Goal: Task Accomplishment & Management: Complete application form

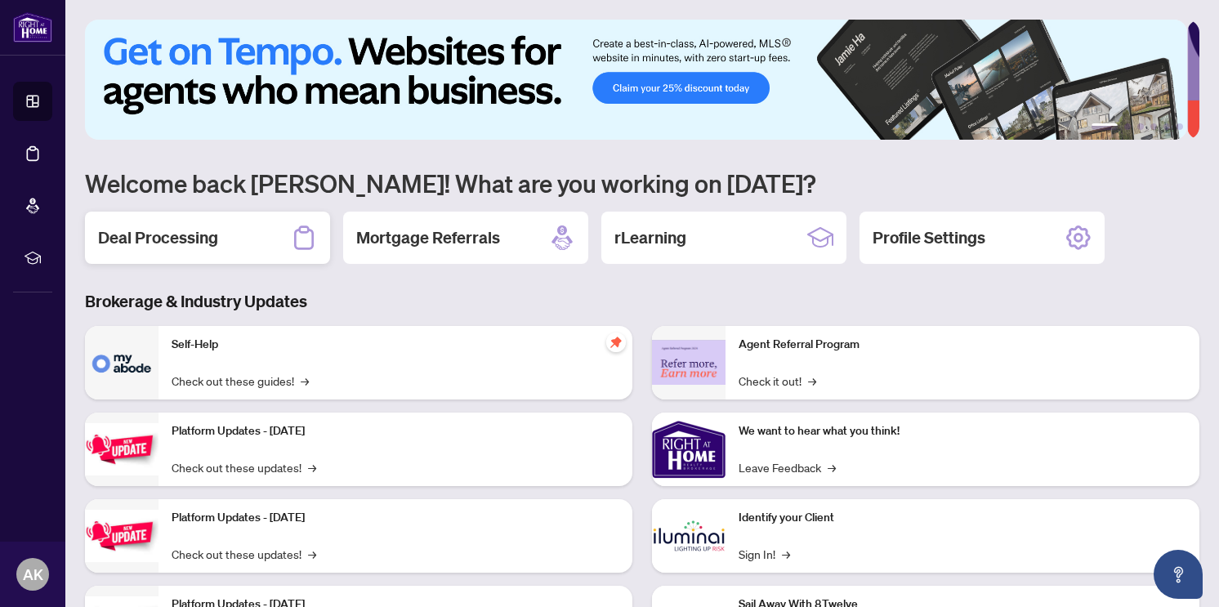
click at [187, 234] on h2 "Deal Processing" at bounding box center [158, 237] width 120 height 23
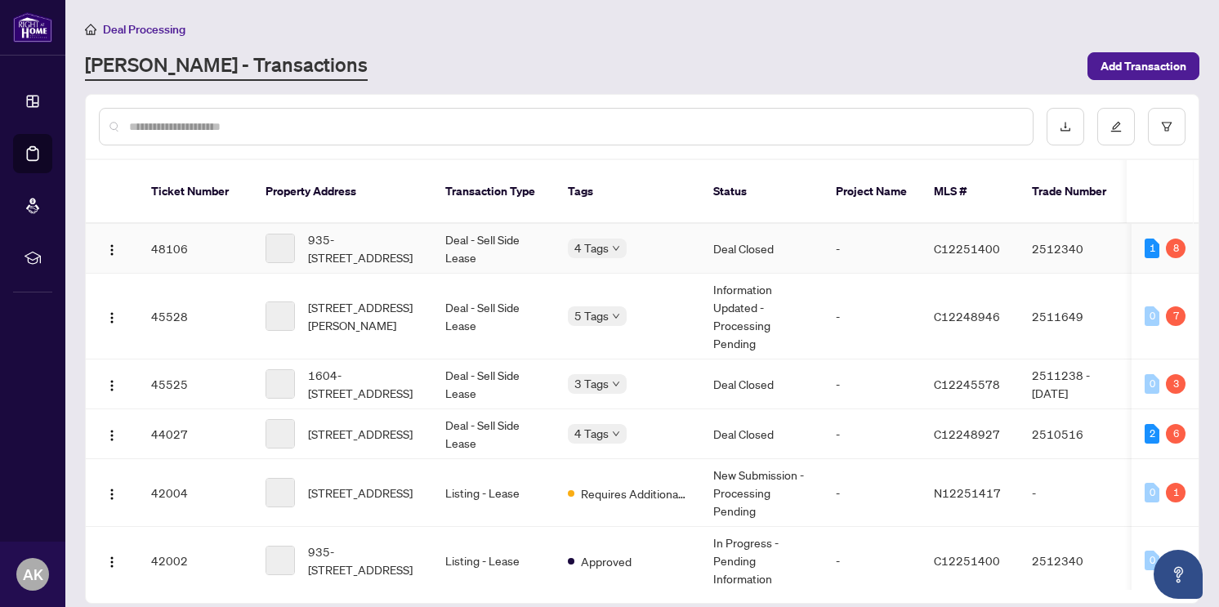
click at [438, 238] on td "Deal - Sell Side Lease" at bounding box center [493, 249] width 123 height 50
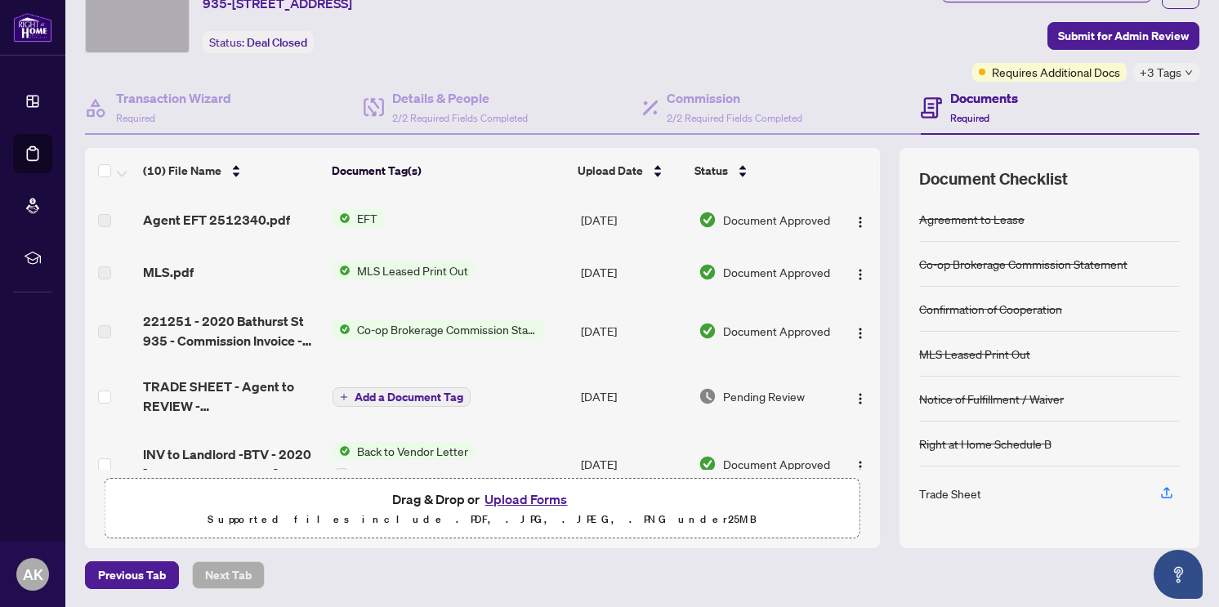
scroll to position [78, 0]
click at [1030, 76] on span "Requires Additional Docs" at bounding box center [1056, 71] width 128 height 18
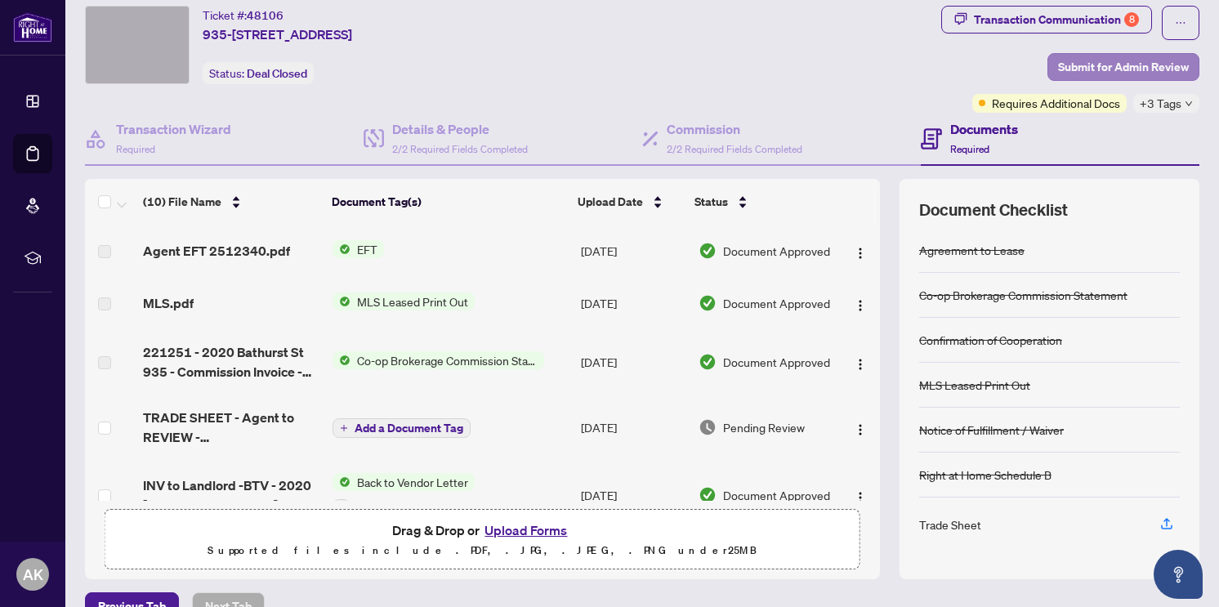
scroll to position [0, 0]
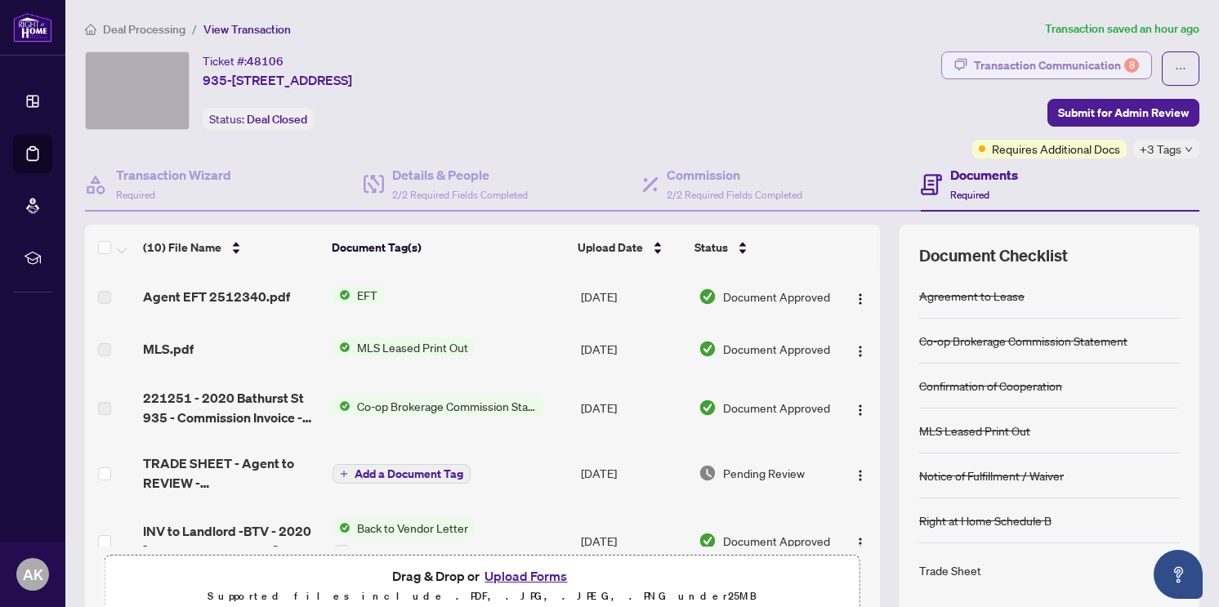
click at [1043, 53] on div "Transaction Communication 8" at bounding box center [1056, 65] width 165 height 26
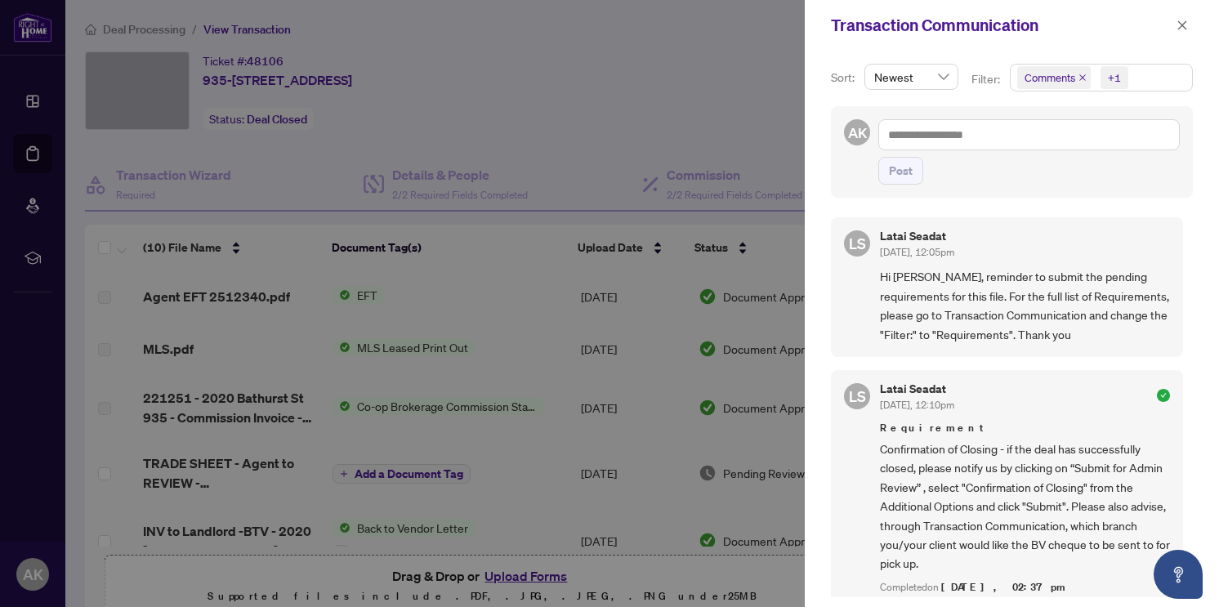
click at [724, 127] on div at bounding box center [609, 303] width 1219 height 607
click at [1177, 22] on icon "close" at bounding box center [1182, 25] width 11 height 11
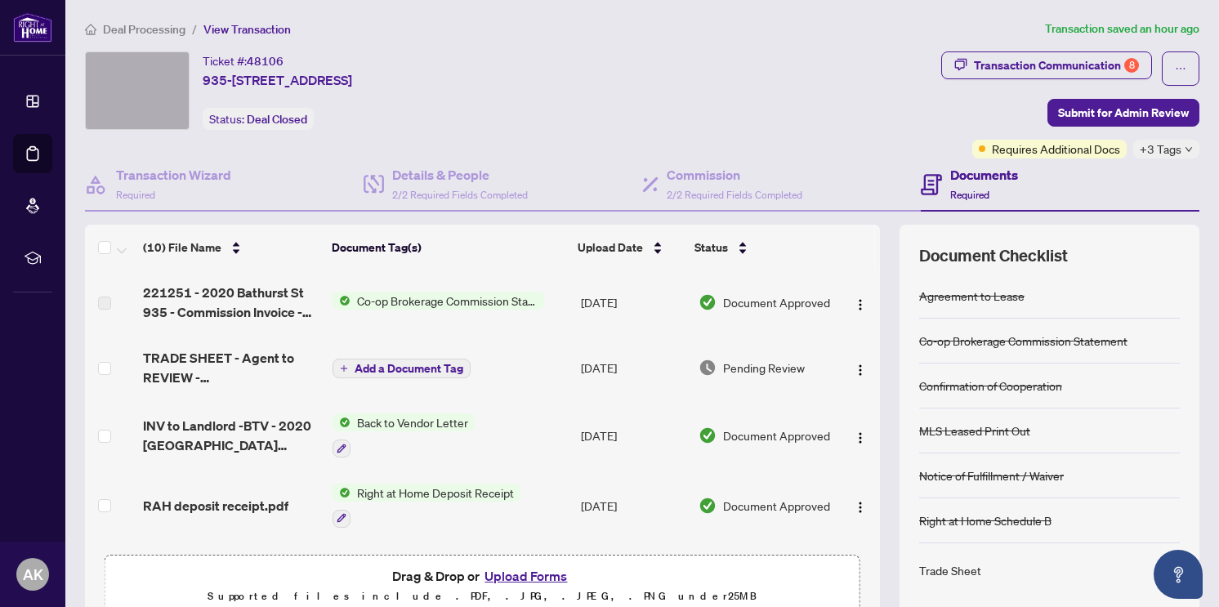
scroll to position [109, 0]
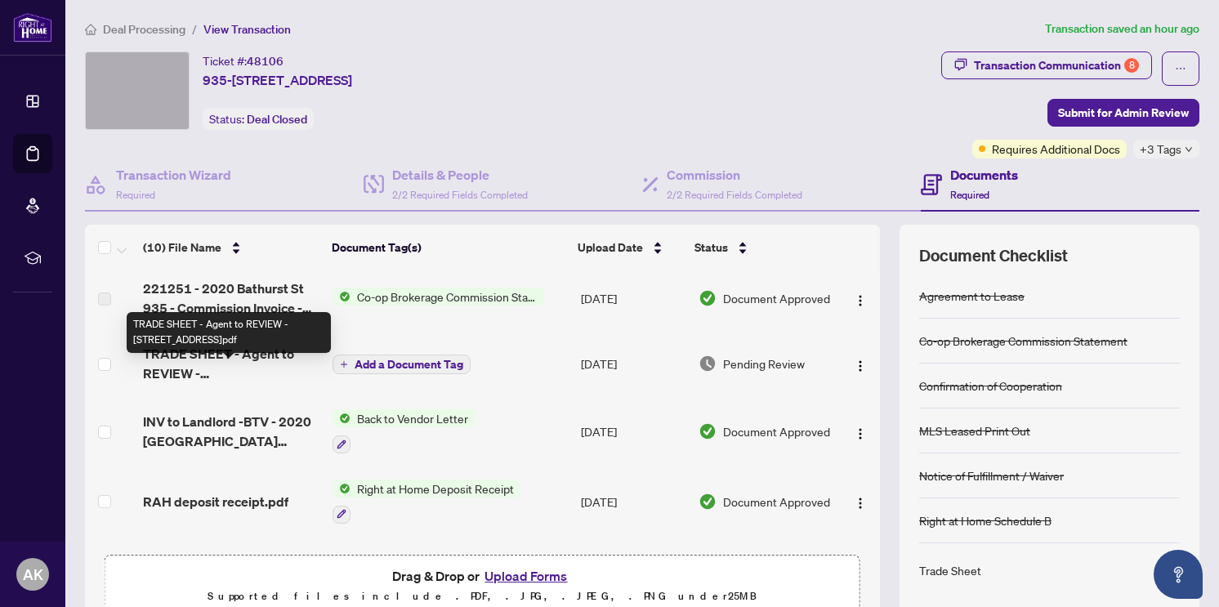
click at [229, 382] on span "TRADE SHEET - Agent to REVIEW - [STREET_ADDRESS]pdf" at bounding box center [231, 363] width 176 height 39
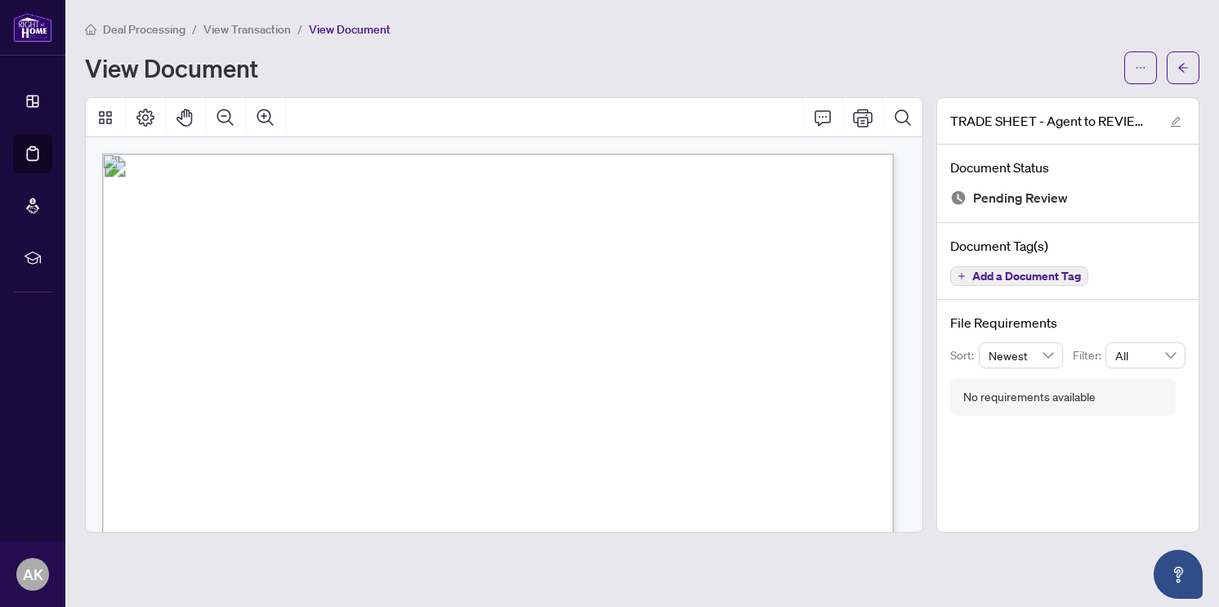
click at [243, 34] on span "View Transaction" at bounding box center [246, 29] width 87 height 15
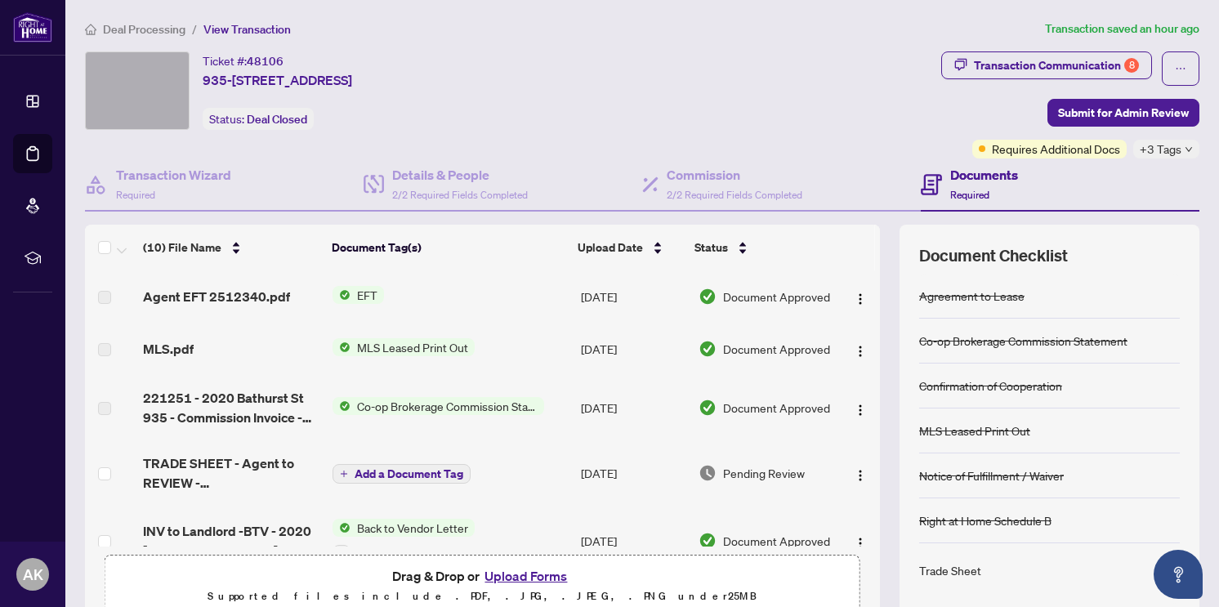
click at [220, 292] on span "Agent EFT 2512340.pdf" at bounding box center [216, 297] width 147 height 20
click at [368, 301] on span "EFT" at bounding box center [367, 295] width 33 height 18
click at [351, 292] on span "EFT" at bounding box center [367, 295] width 33 height 18
click at [172, 305] on span "Agent EFT 2512340.pdf" at bounding box center [216, 297] width 147 height 20
click at [854, 302] on img "button" at bounding box center [860, 298] width 13 height 13
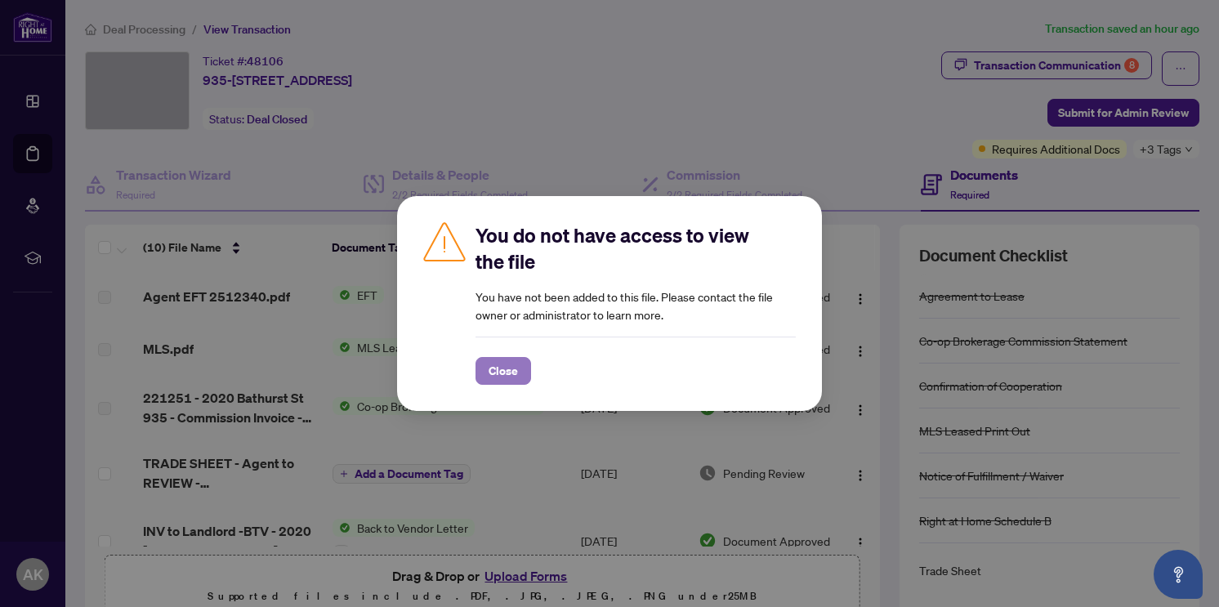
click at [493, 370] on span "Close" at bounding box center [503, 371] width 29 height 26
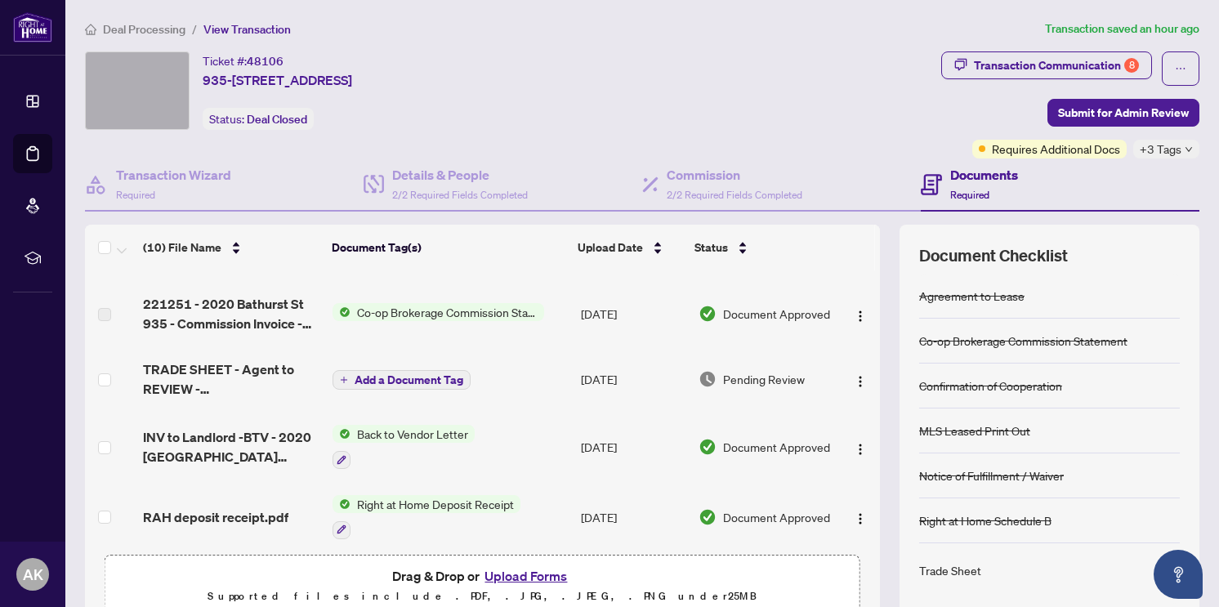
scroll to position [103, 0]
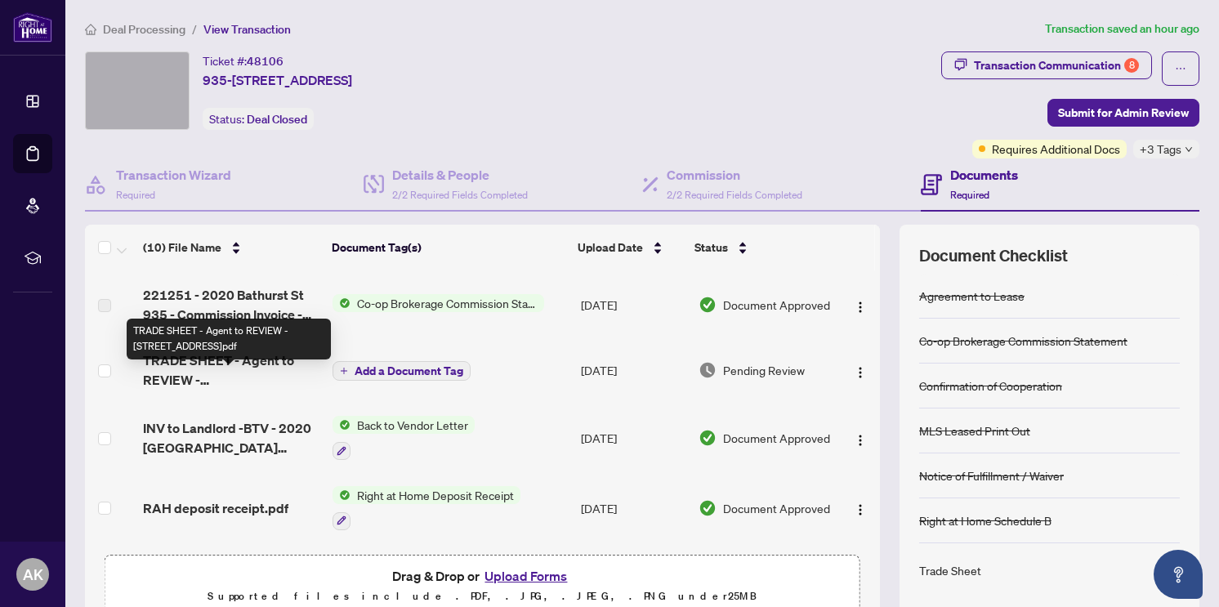
click at [229, 382] on span "TRADE SHEET - Agent to REVIEW - [STREET_ADDRESS]pdf" at bounding box center [231, 370] width 176 height 39
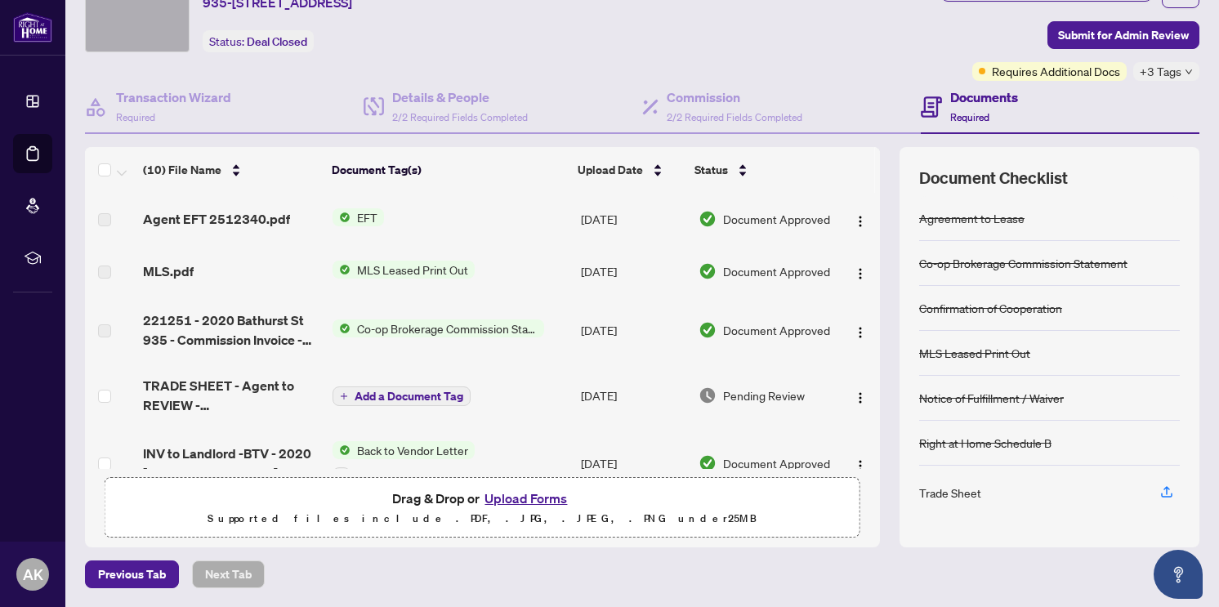
click at [856, 416] on td at bounding box center [859, 395] width 42 height 65
click at [847, 409] on button "button" at bounding box center [860, 395] width 26 height 26
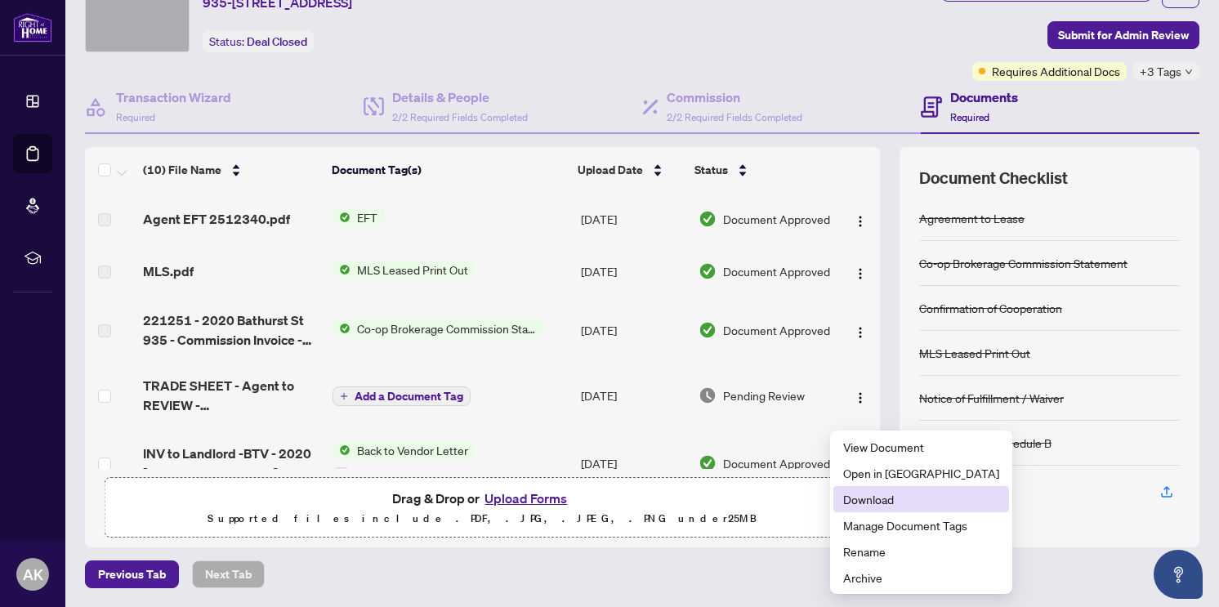
click at [859, 498] on span "Download" at bounding box center [921, 499] width 156 height 18
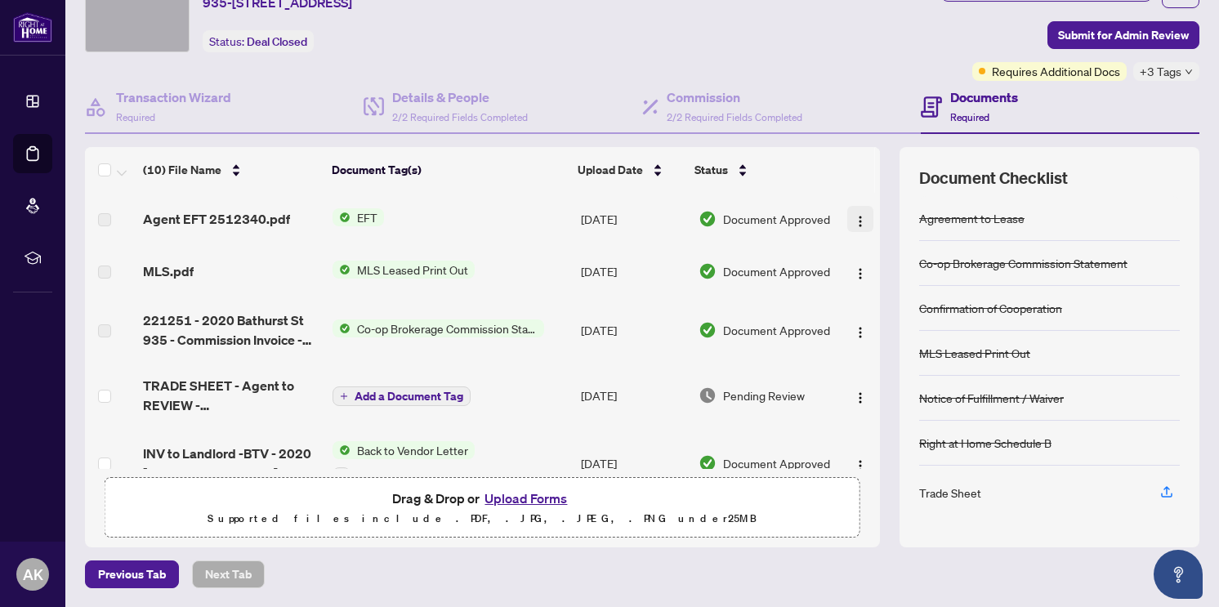
click at [854, 225] on img "button" at bounding box center [860, 221] width 13 height 13
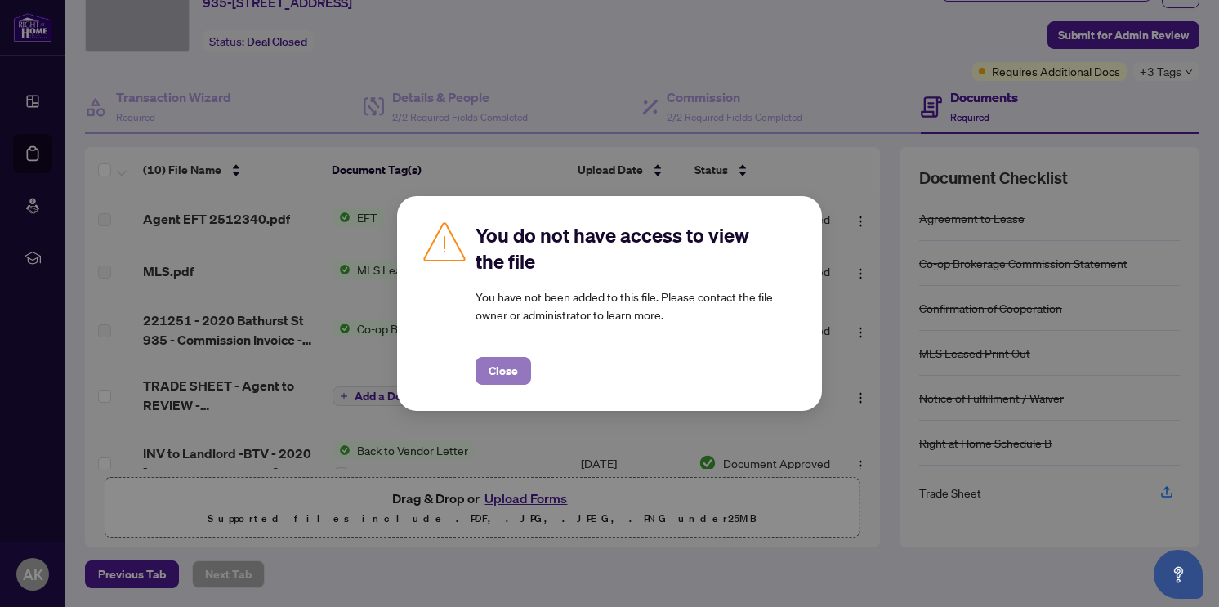
click at [516, 379] on span "Close" at bounding box center [503, 371] width 29 height 26
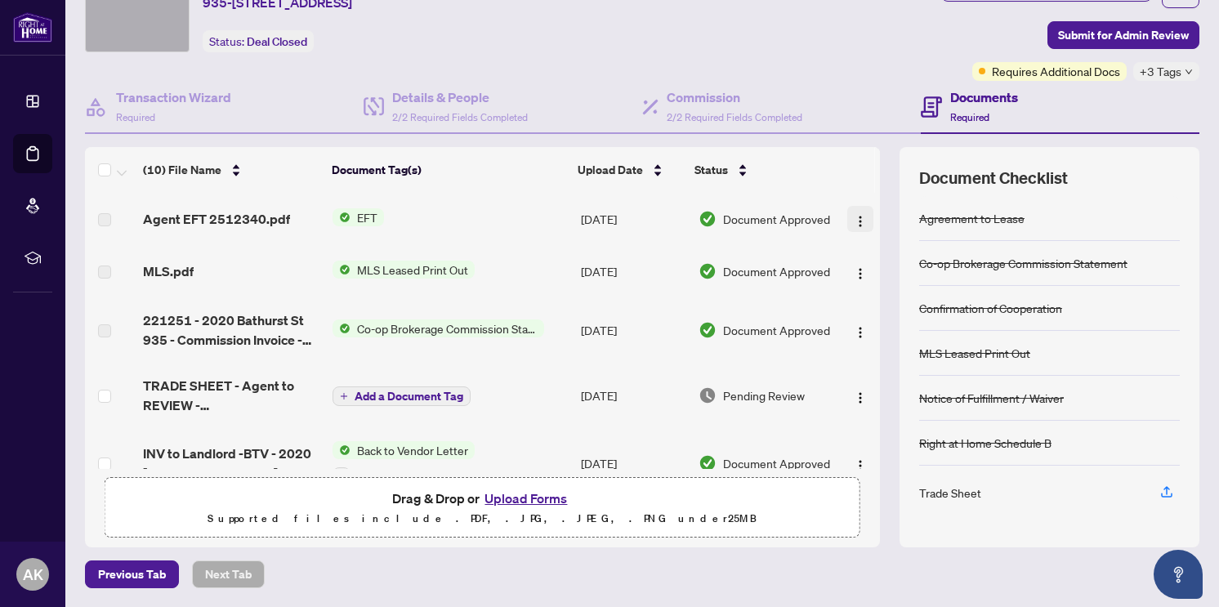
click at [851, 218] on button "button" at bounding box center [860, 219] width 26 height 26
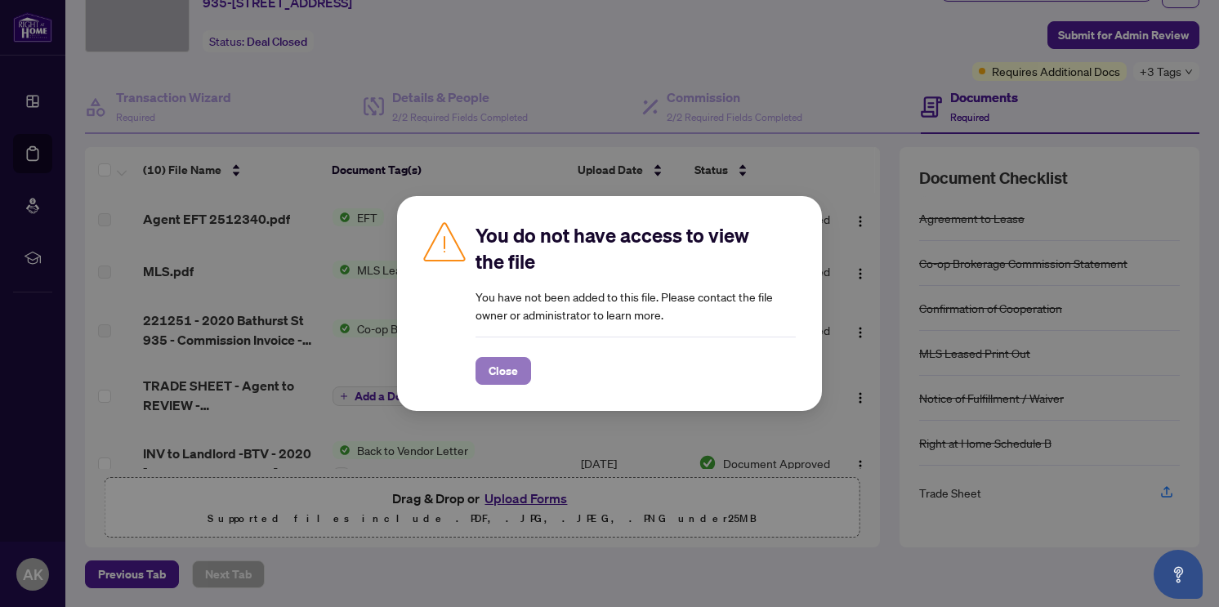
click at [519, 365] on button "Close" at bounding box center [504, 371] width 56 height 28
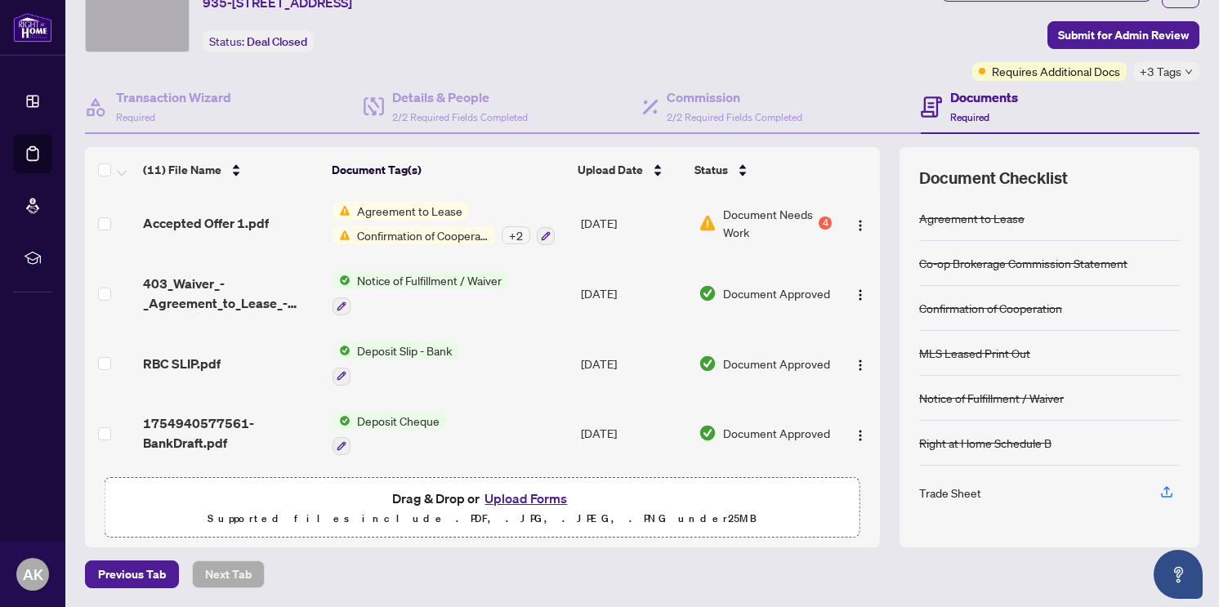
scroll to position [396, 0]
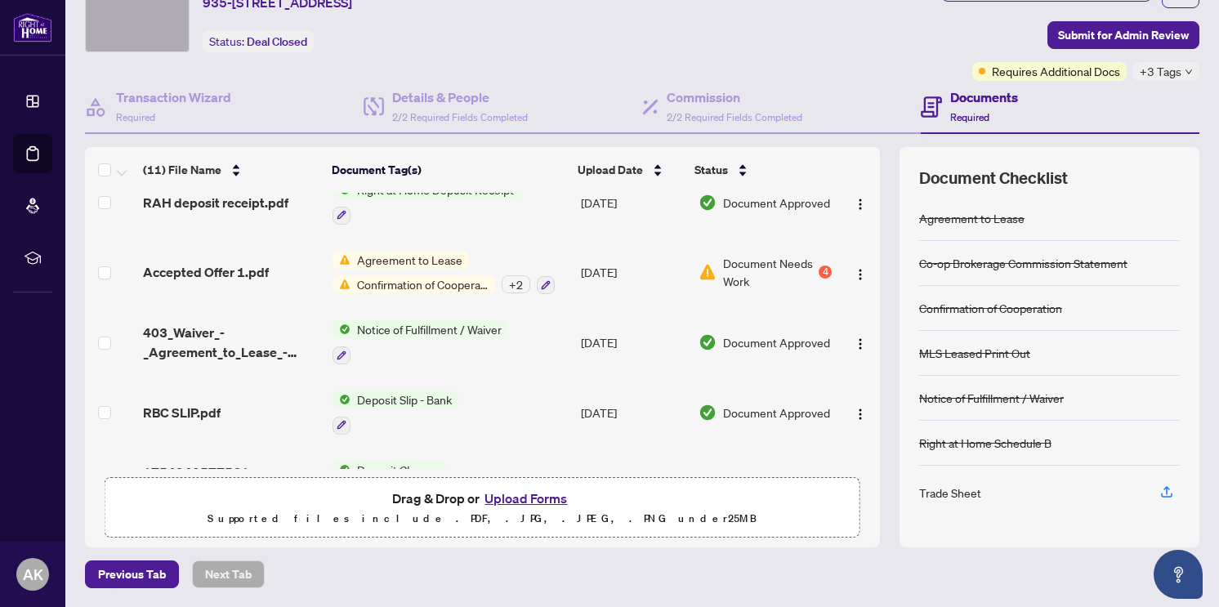
click at [731, 284] on span "Document Needs Work" at bounding box center [769, 272] width 92 height 36
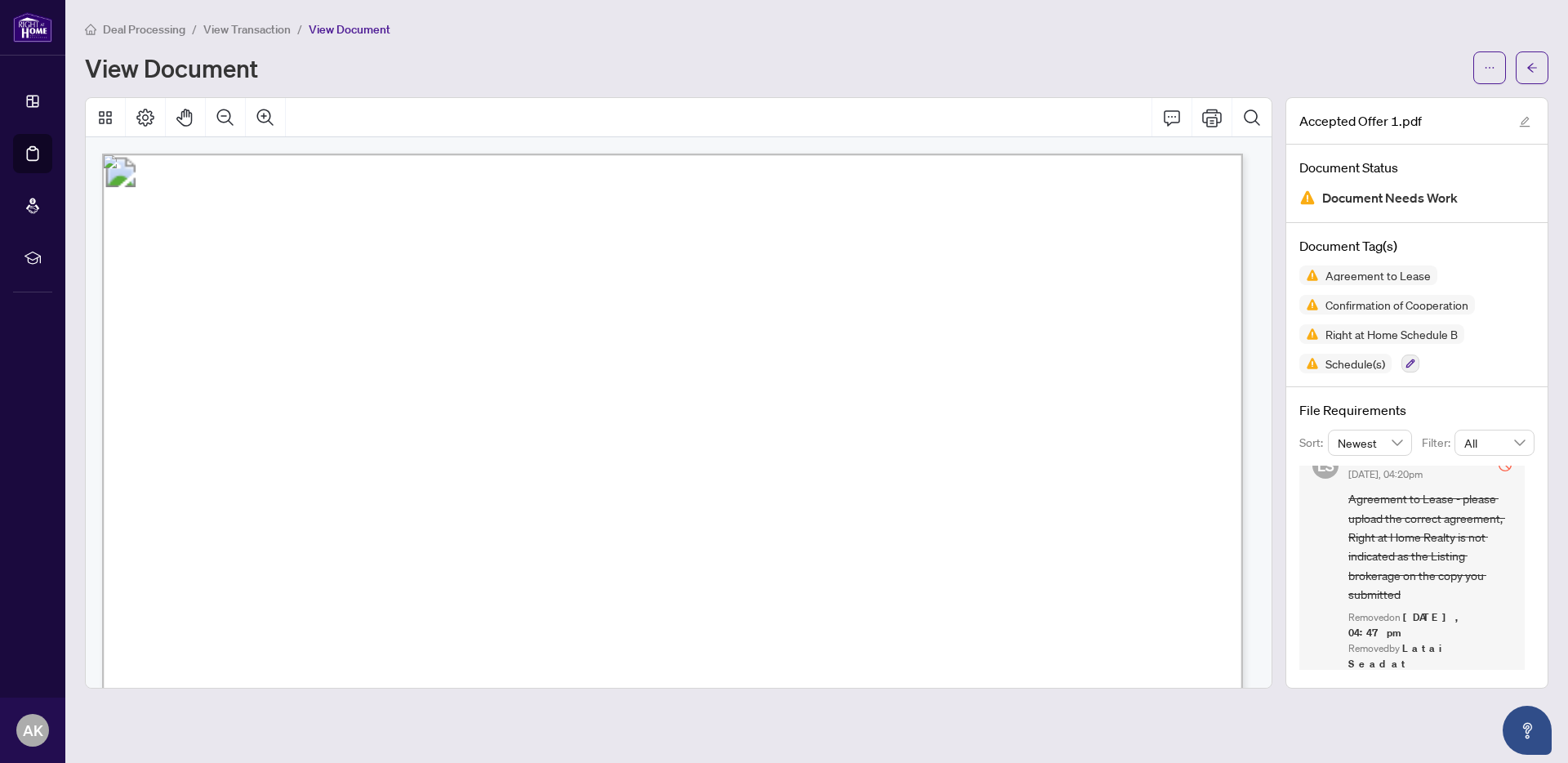
click at [259, 25] on span "View Transaction" at bounding box center [246, 29] width 87 height 15
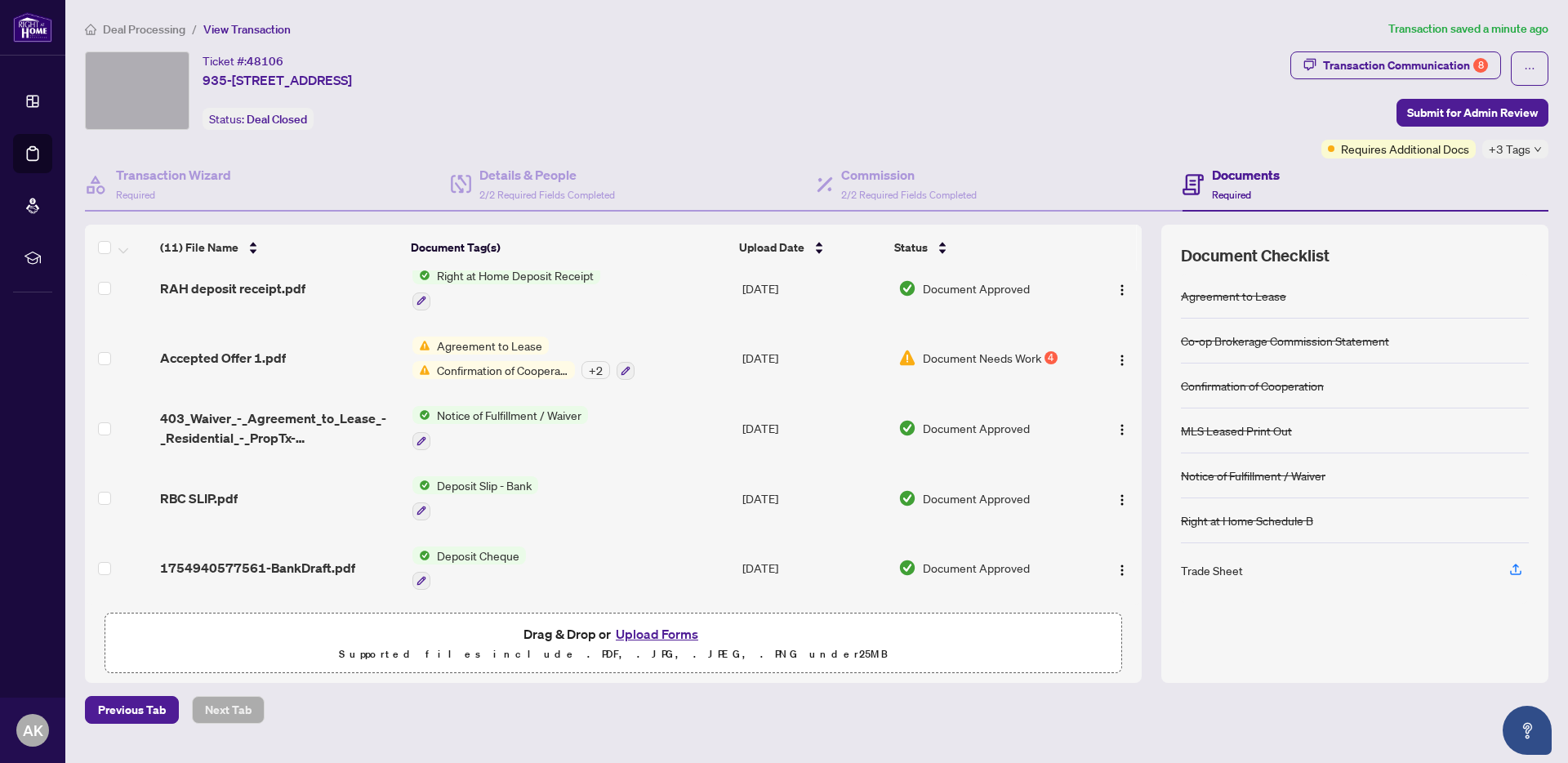
scroll to position [391, 0]
click at [1120, 356] on img "button" at bounding box center [1121, 360] width 13 height 13
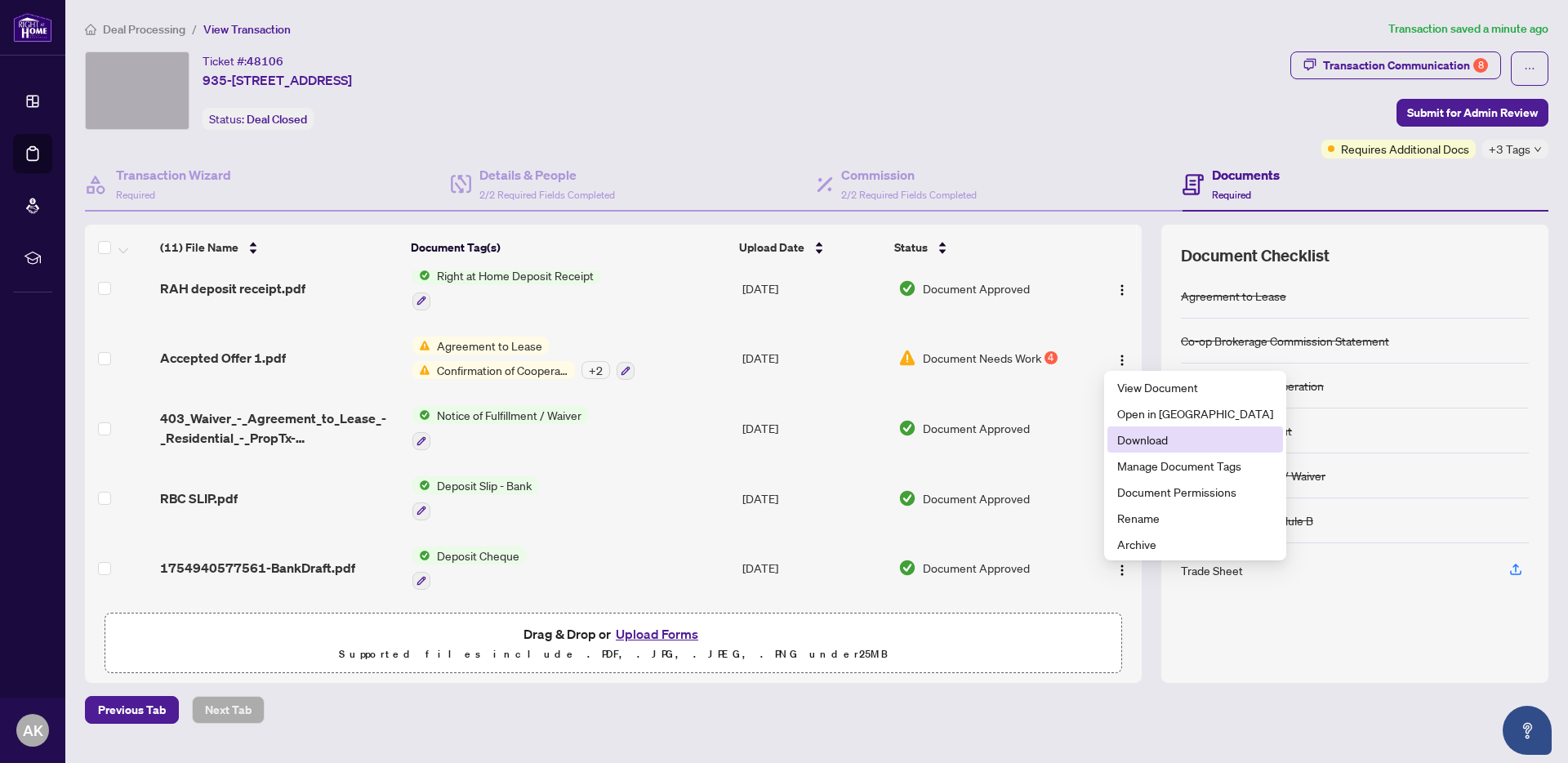
click at [1140, 440] on span "Download" at bounding box center [1195, 440] width 156 height 18
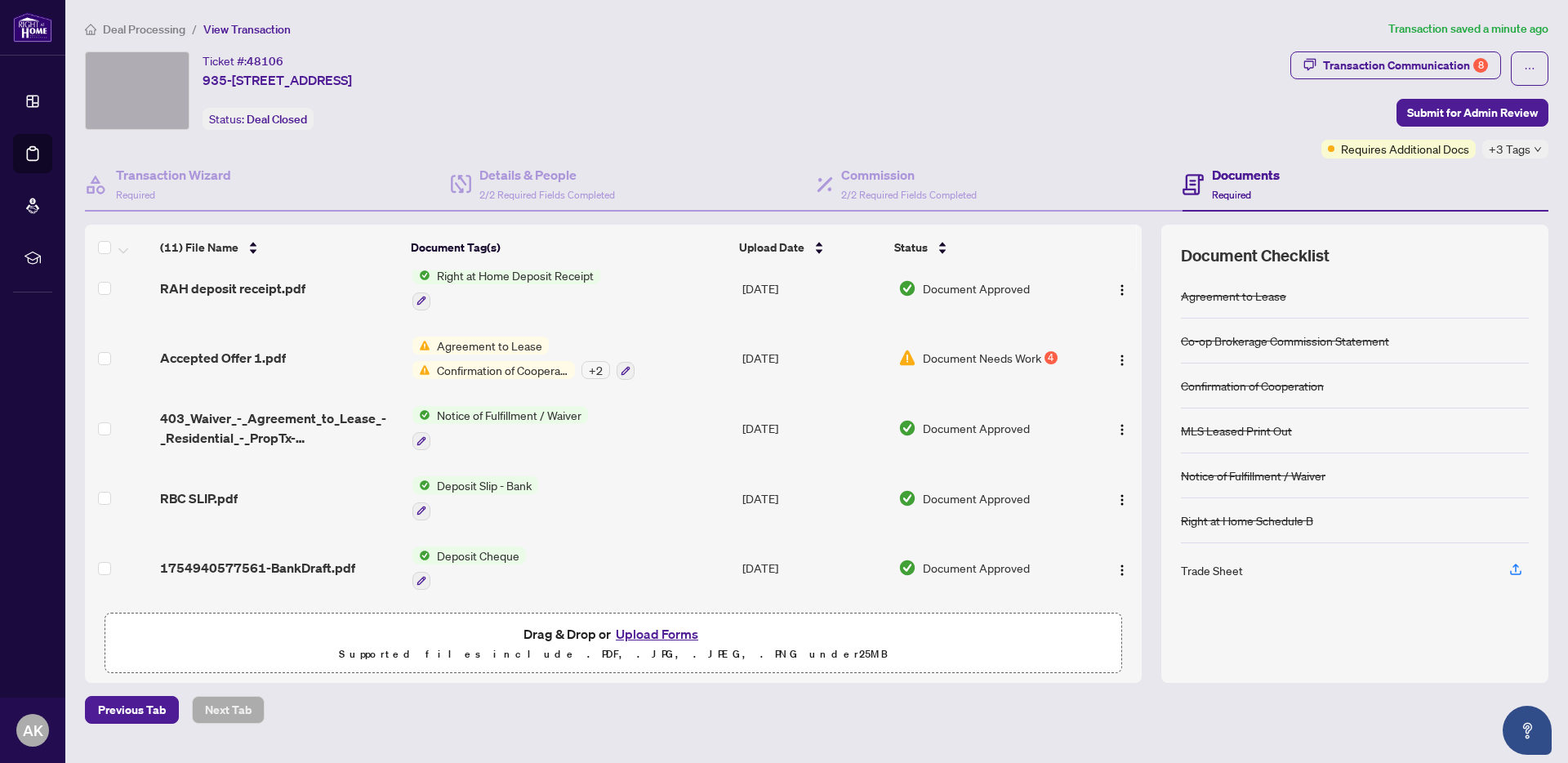
click at [941, 354] on span "Document Needs Work" at bounding box center [981, 358] width 118 height 18
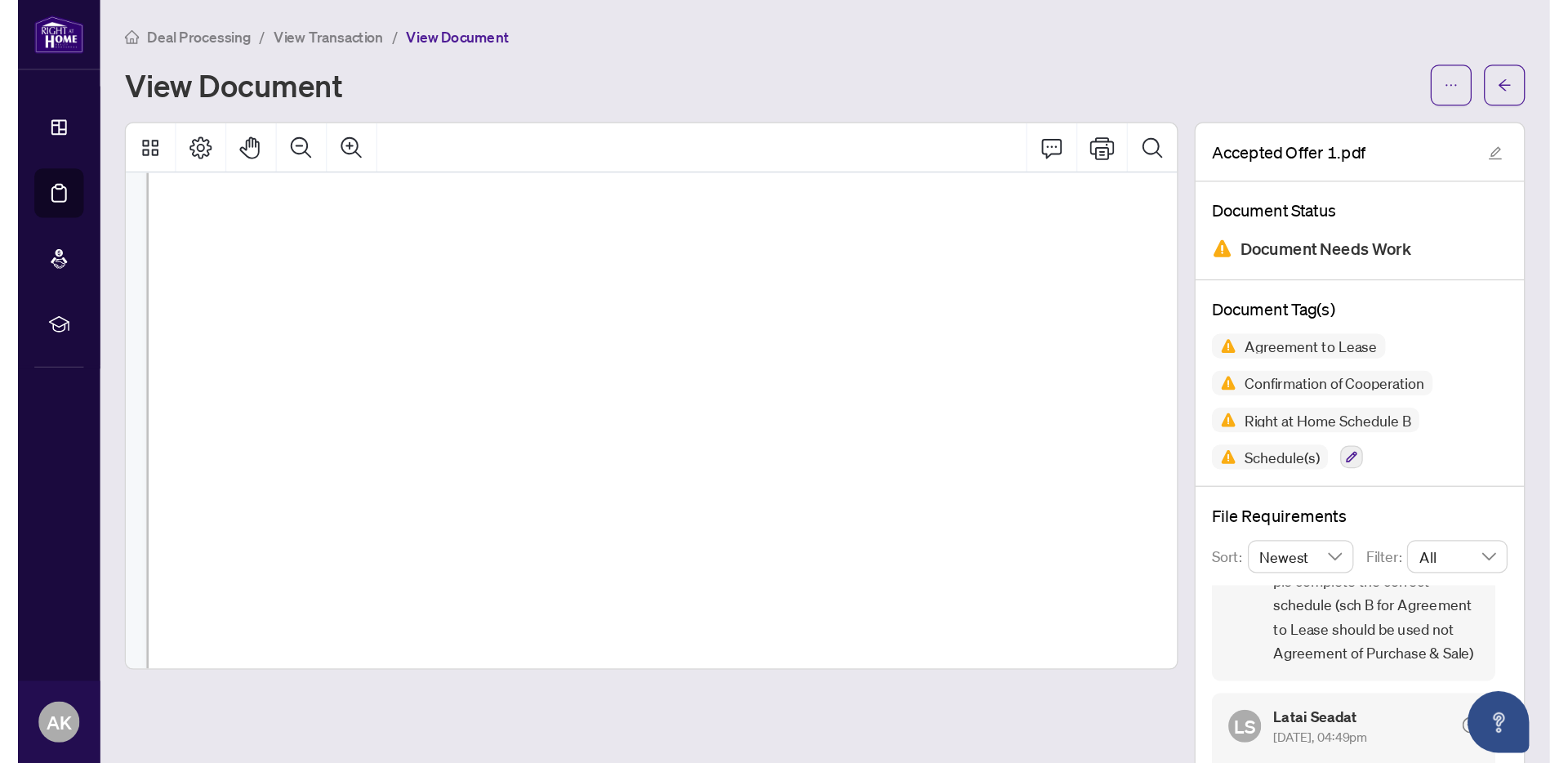
scroll to position [16081, 0]
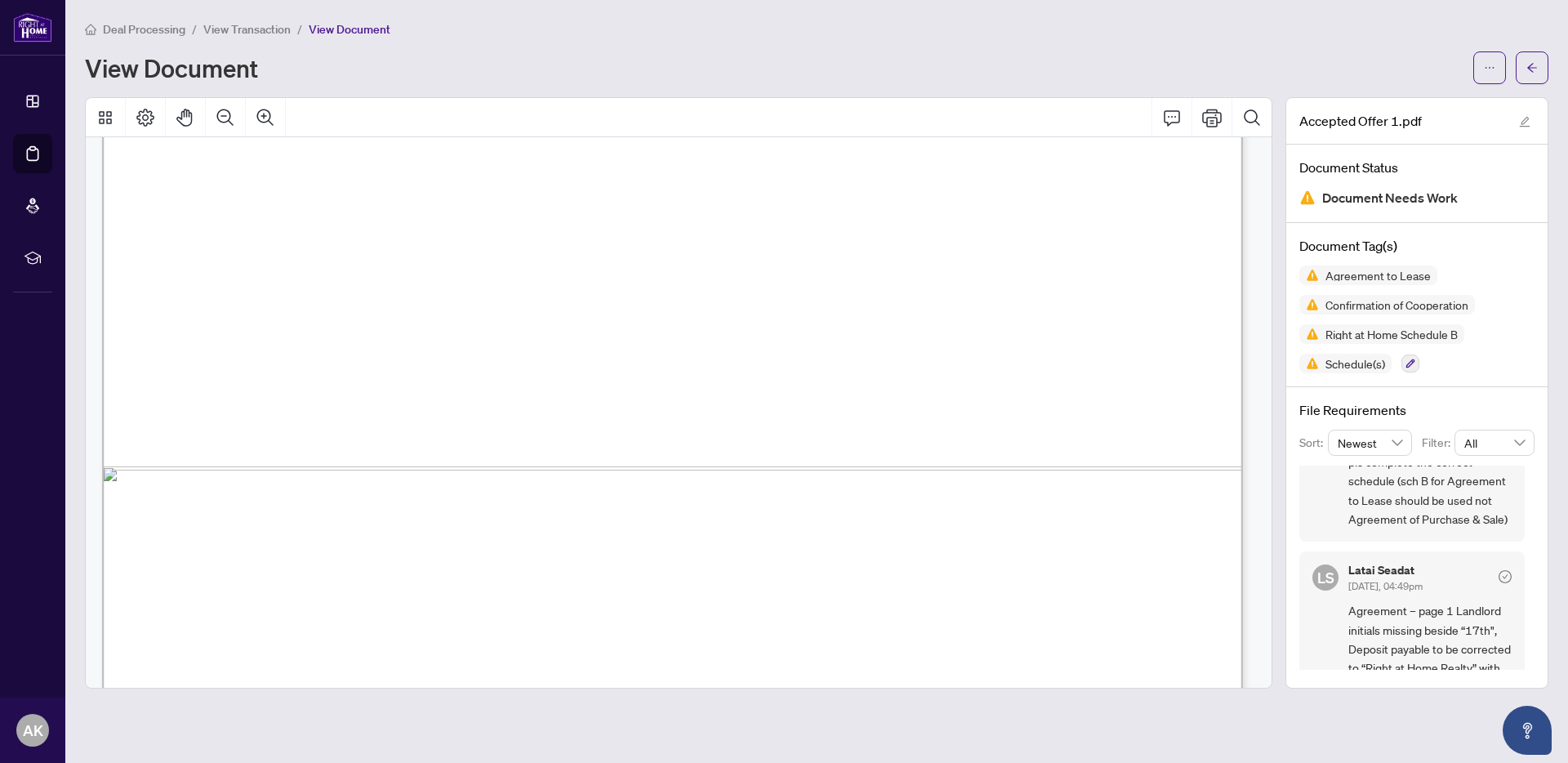
click at [245, 31] on span "View Transaction" at bounding box center [246, 29] width 87 height 15
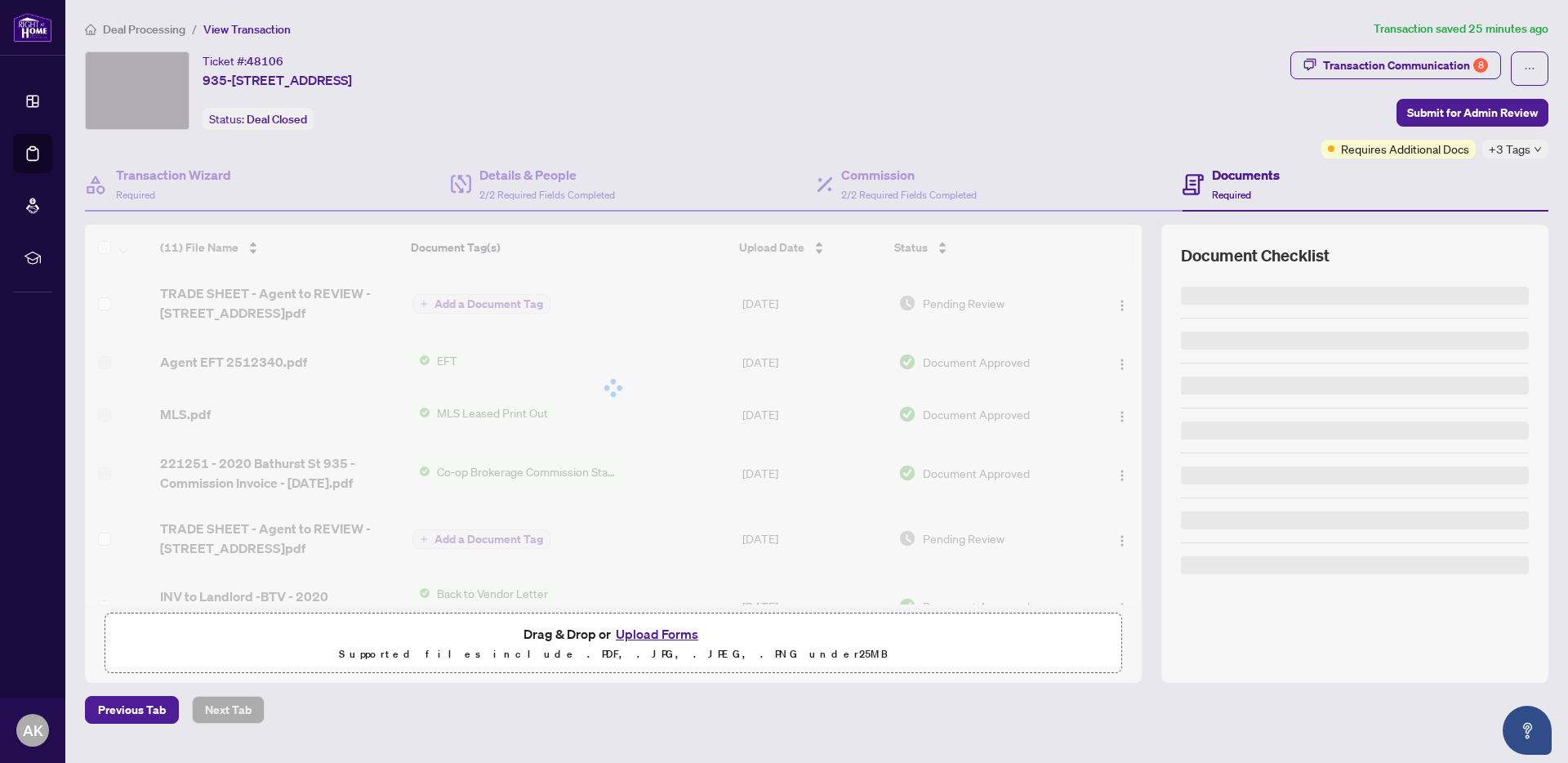
click at [148, 29] on span "Deal Processing" at bounding box center [144, 29] width 83 height 15
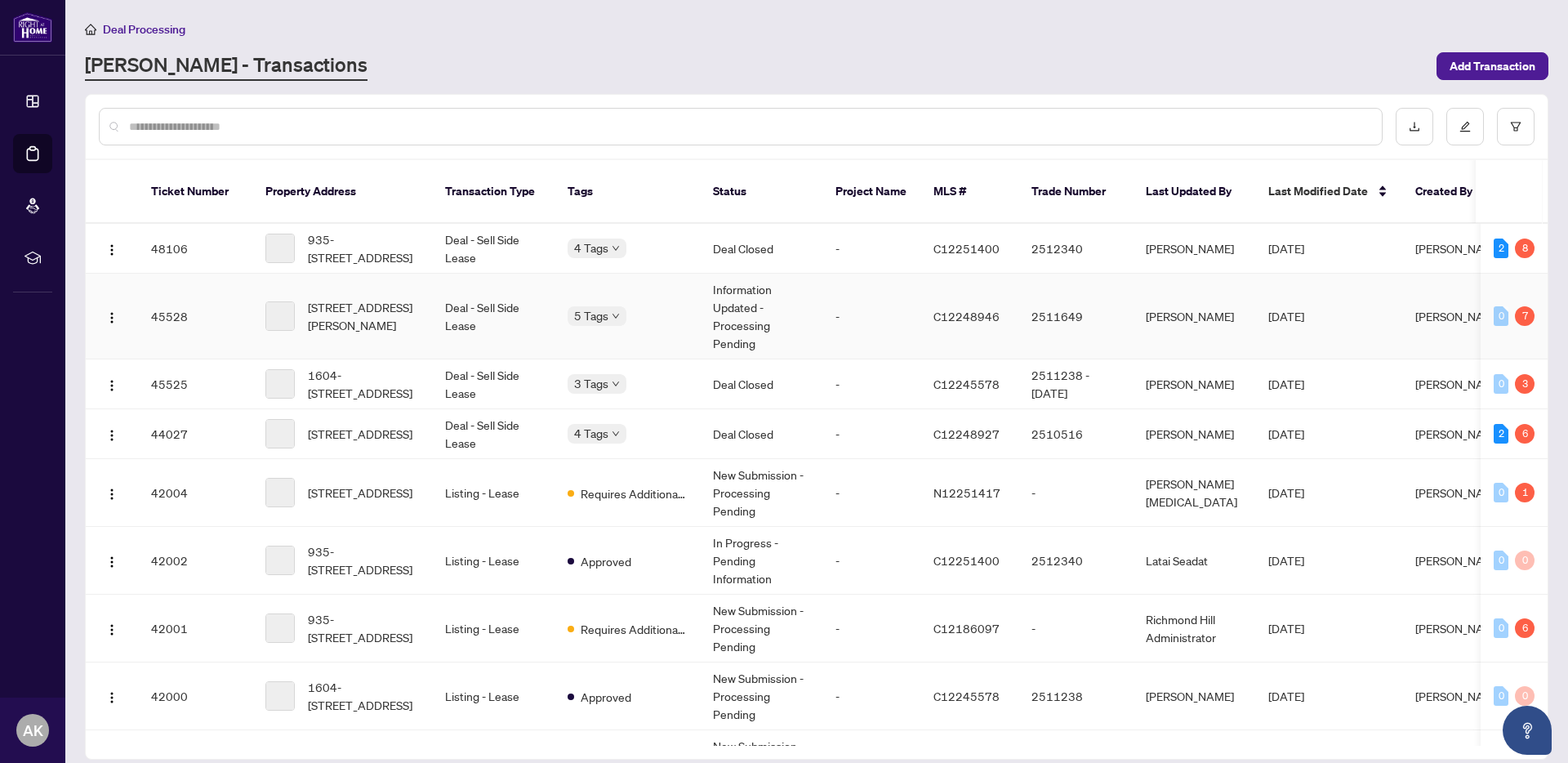
click at [395, 277] on td "[STREET_ADDRESS][PERSON_NAME]" at bounding box center [342, 317] width 180 height 86
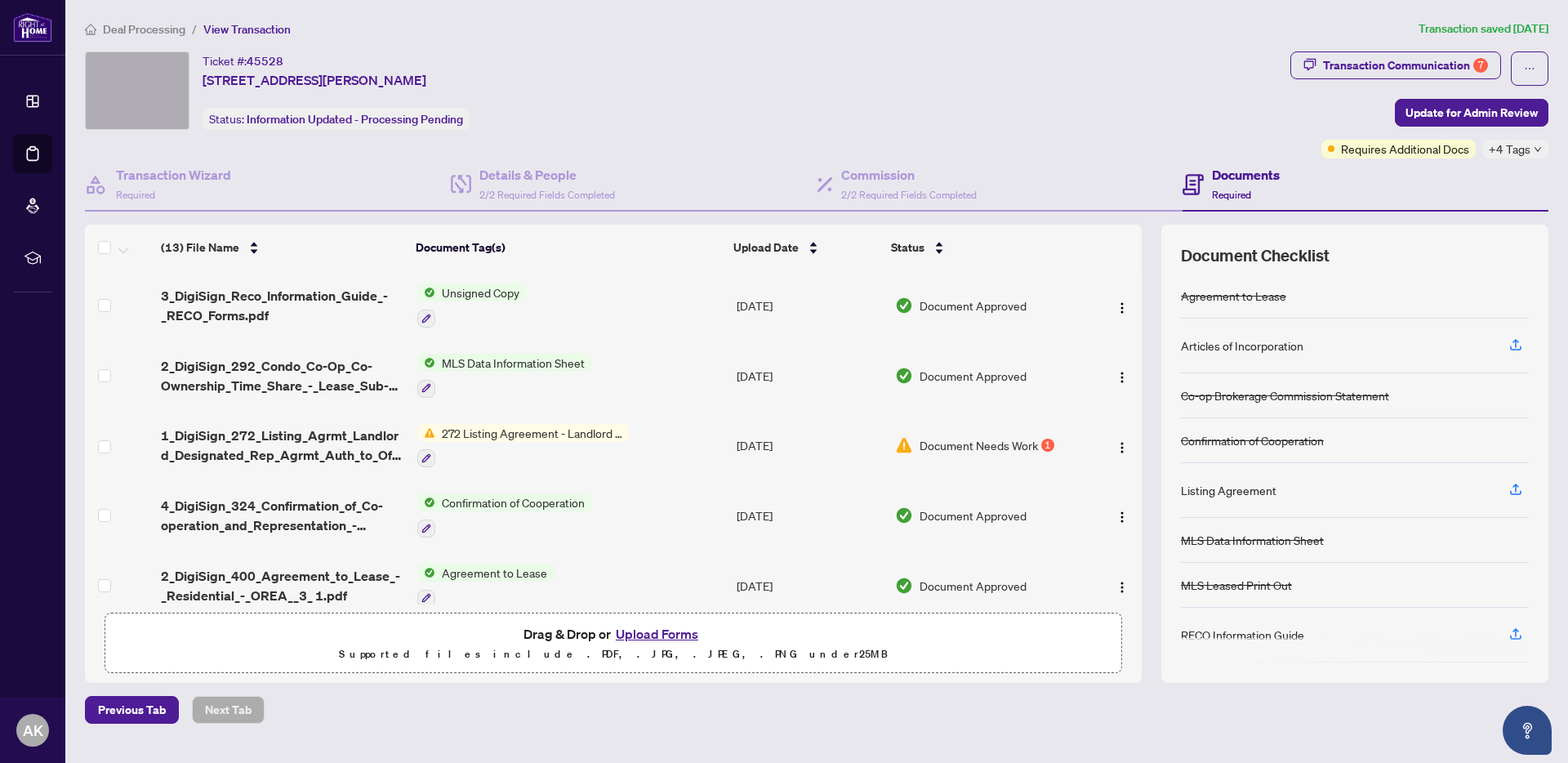
scroll to position [525, 0]
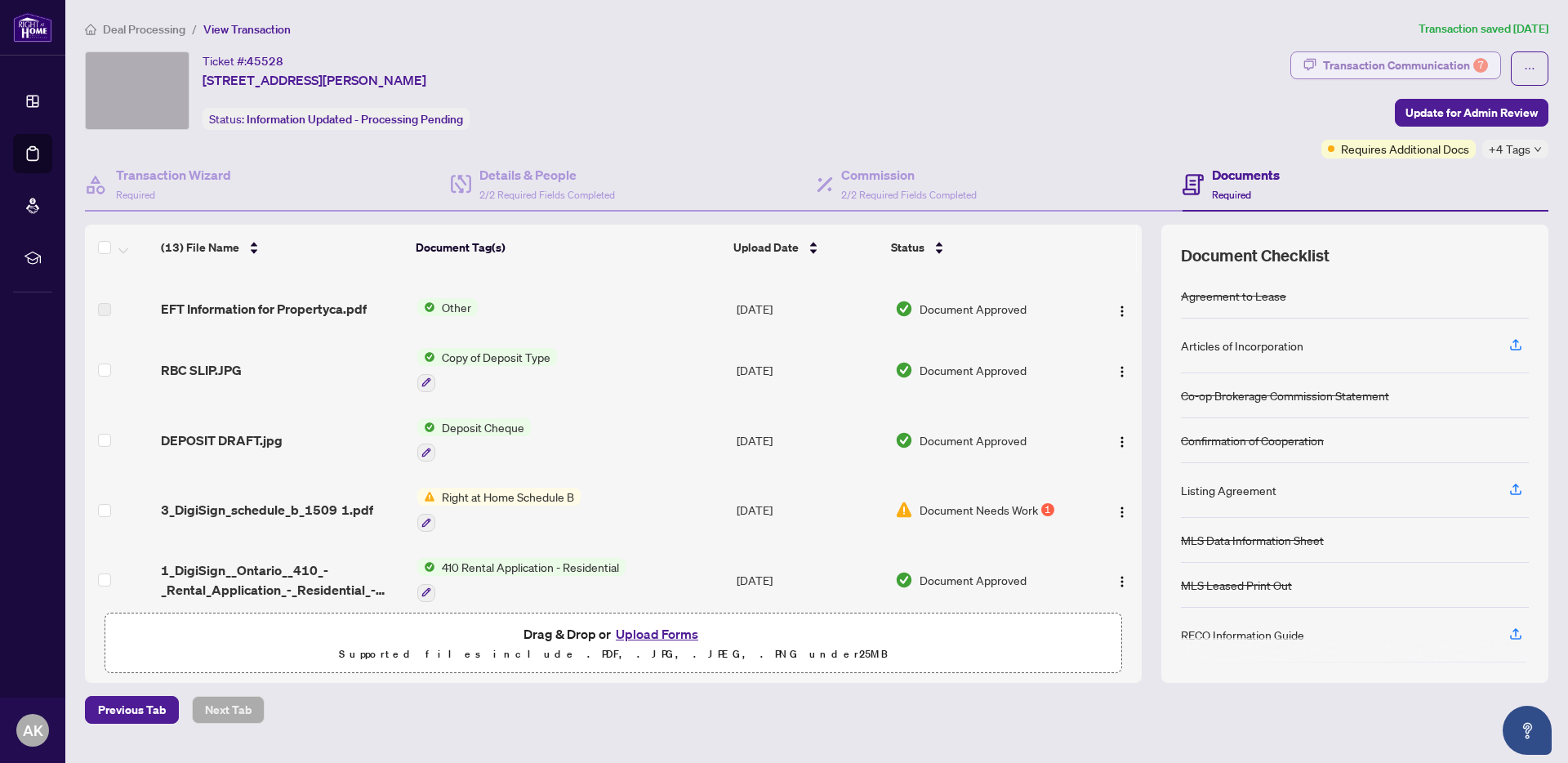
click at [1217, 69] on div "Transaction Communication 7" at bounding box center [1405, 65] width 165 height 26
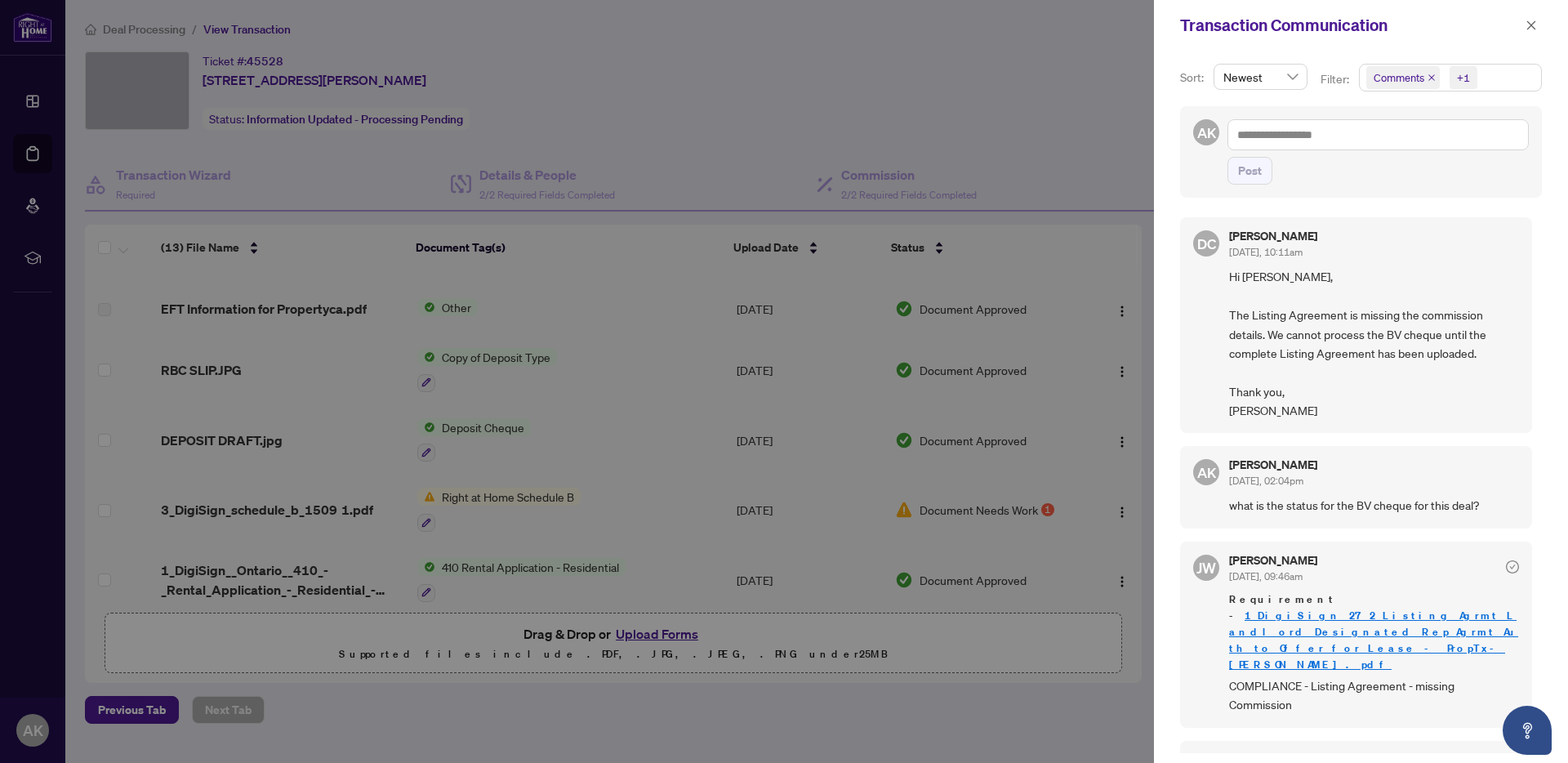
click at [1122, 348] on div at bounding box center [784, 381] width 1568 height 763
click at [1217, 27] on button "button" at bounding box center [1530, 26] width 21 height 20
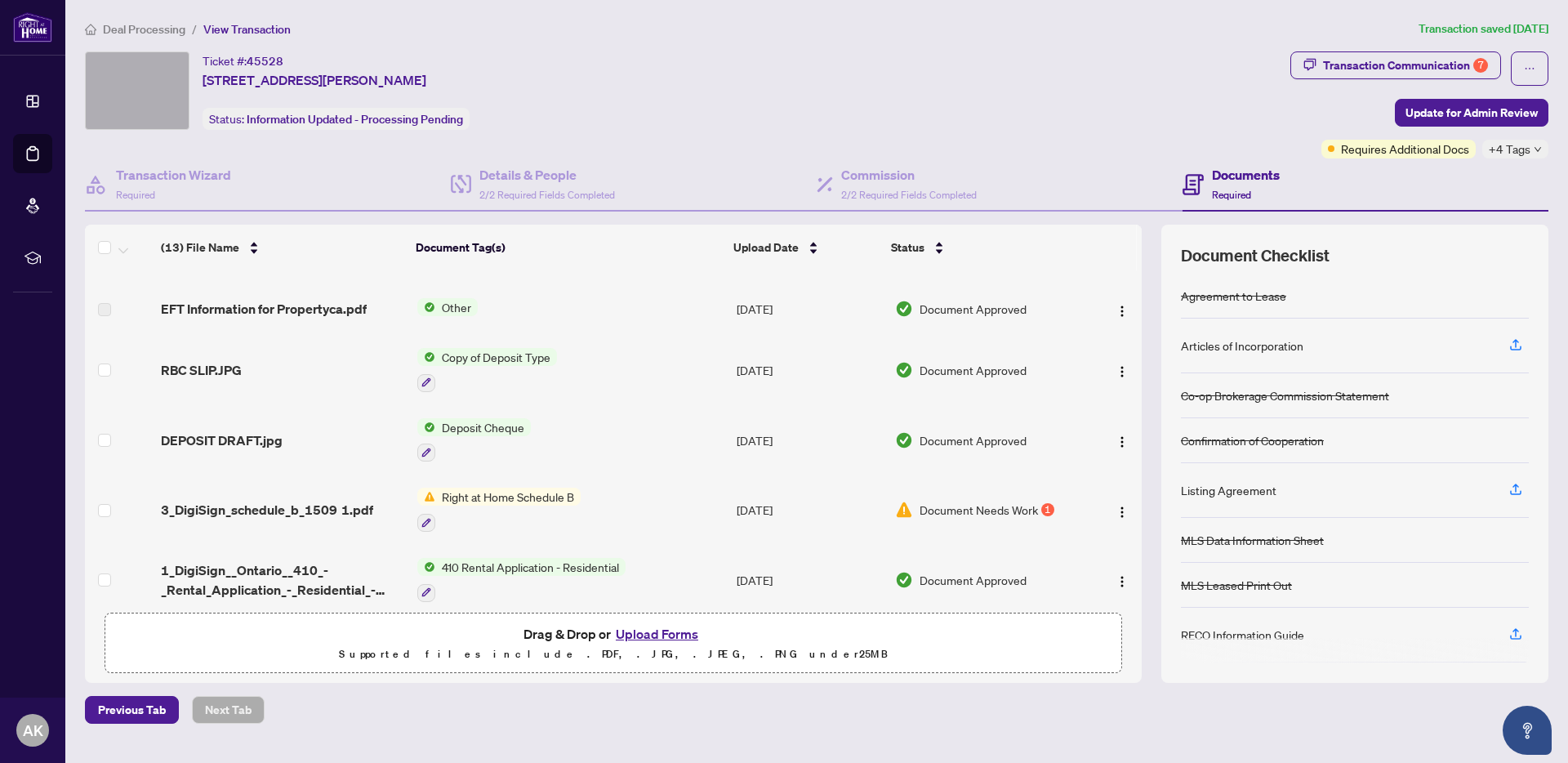
scroll to position [0, 0]
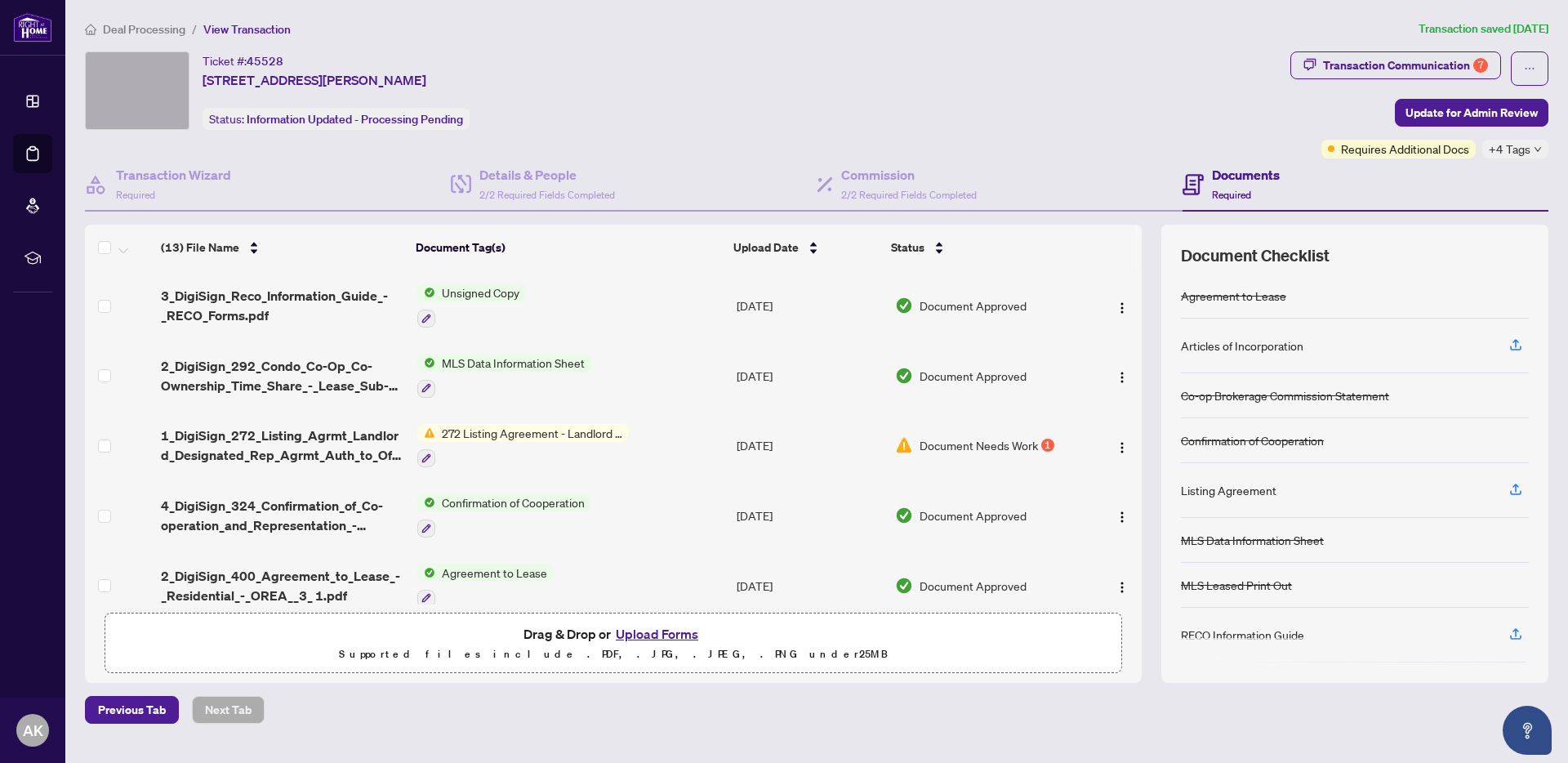
click at [499, 438] on span "272 Listing Agreement - Landlord Designated Representation Agreement Authority …" at bounding box center [532, 433] width 194 height 18
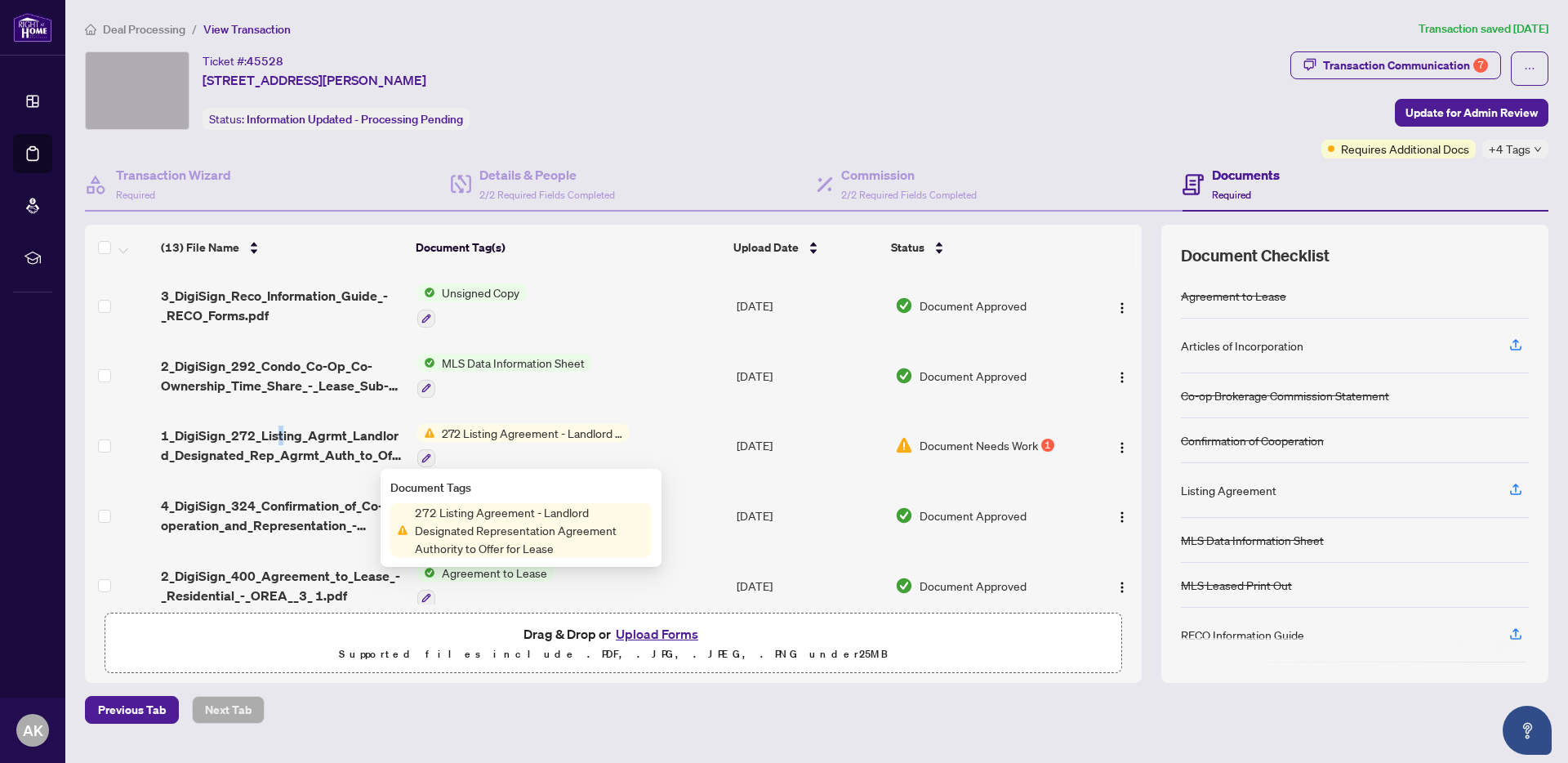
click at [277, 436] on span "1_DigiSign_272_Listing_Agrmt_Landlord_Designated_Rep_Agrmt_Auth_to_Offer_for_Le…" at bounding box center [282, 445] width 243 height 39
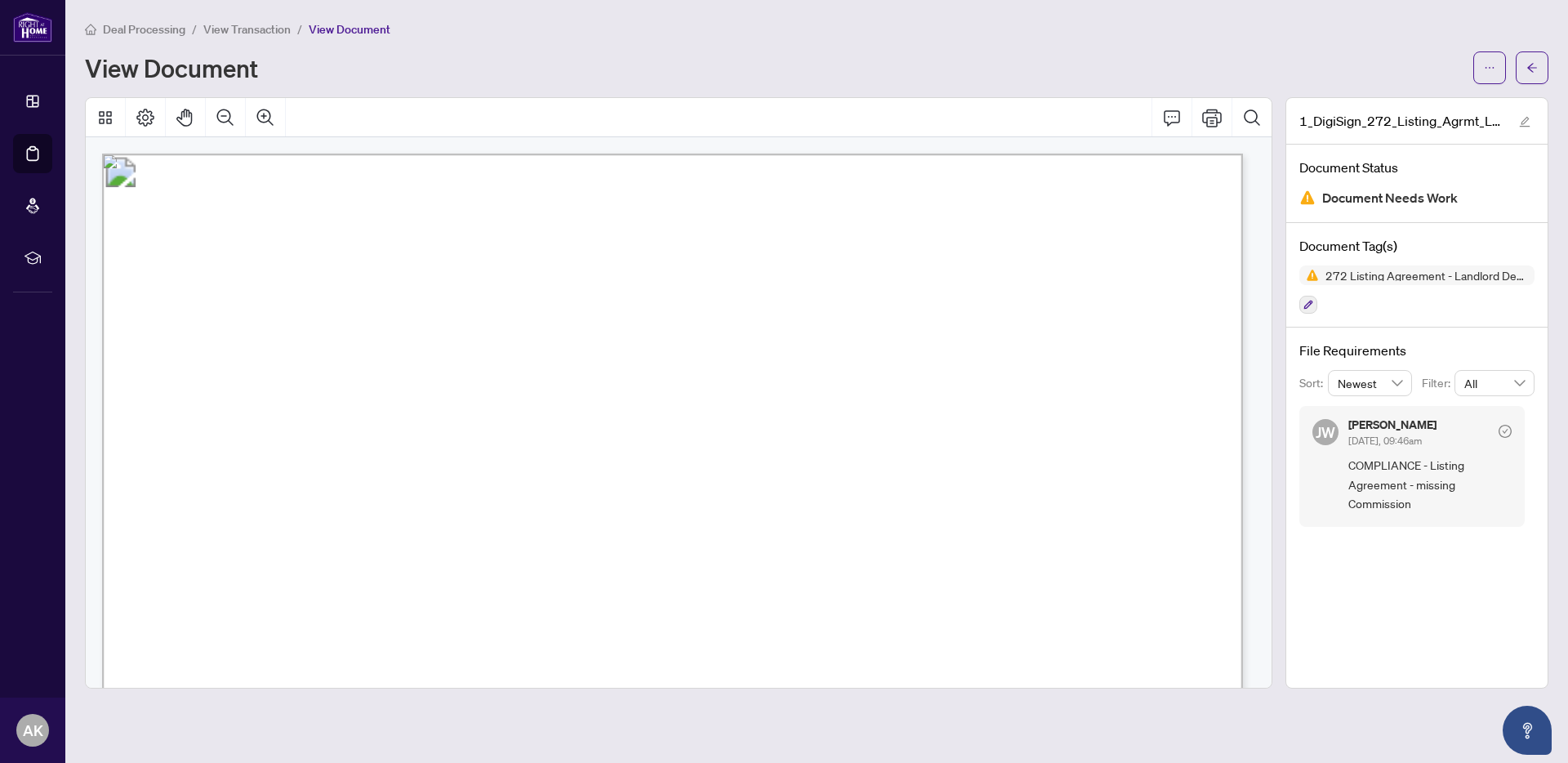
click at [252, 29] on span "View Transaction" at bounding box center [246, 29] width 87 height 15
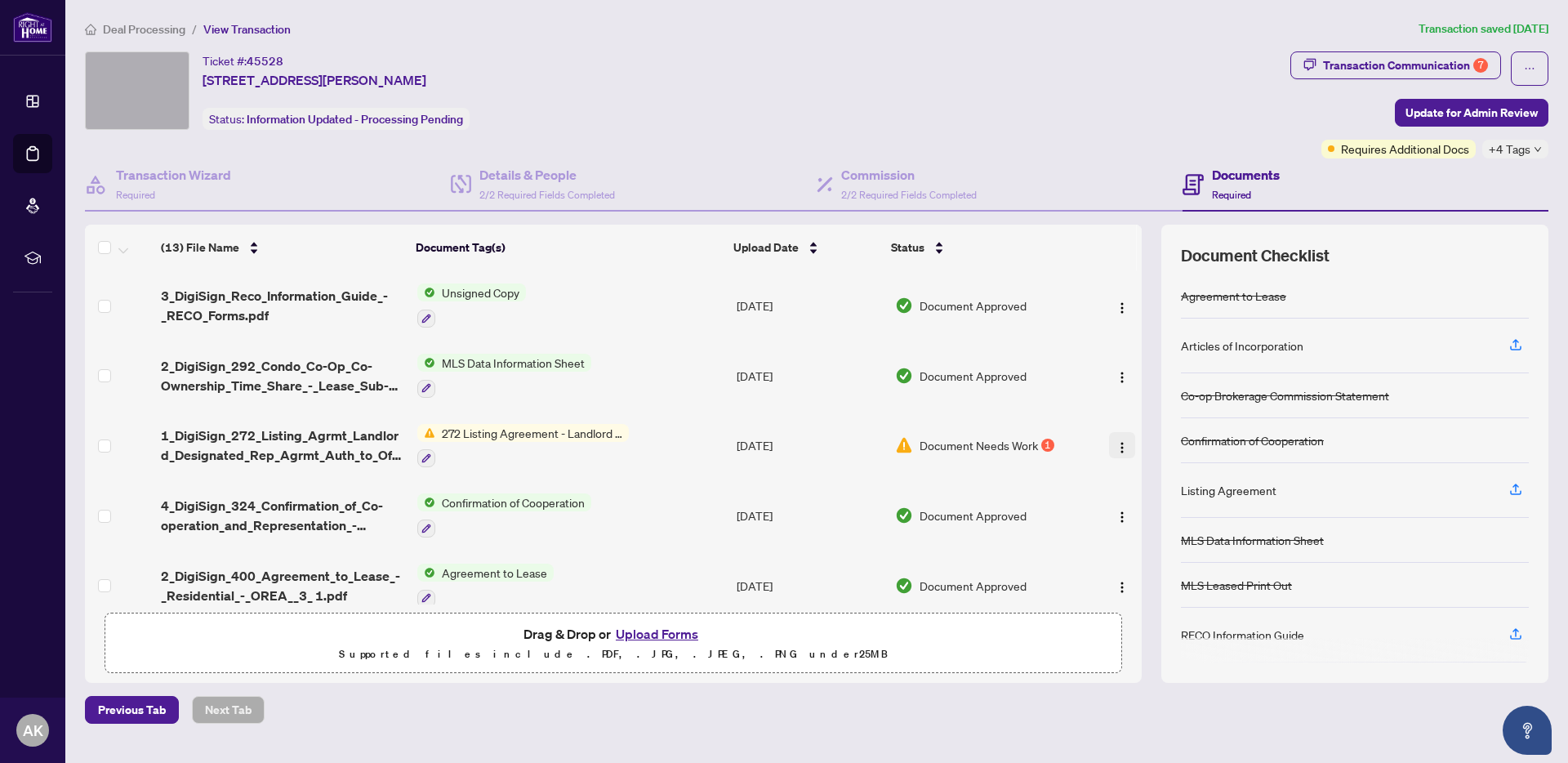
click at [1122, 443] on img "button" at bounding box center [1121, 447] width 13 height 13
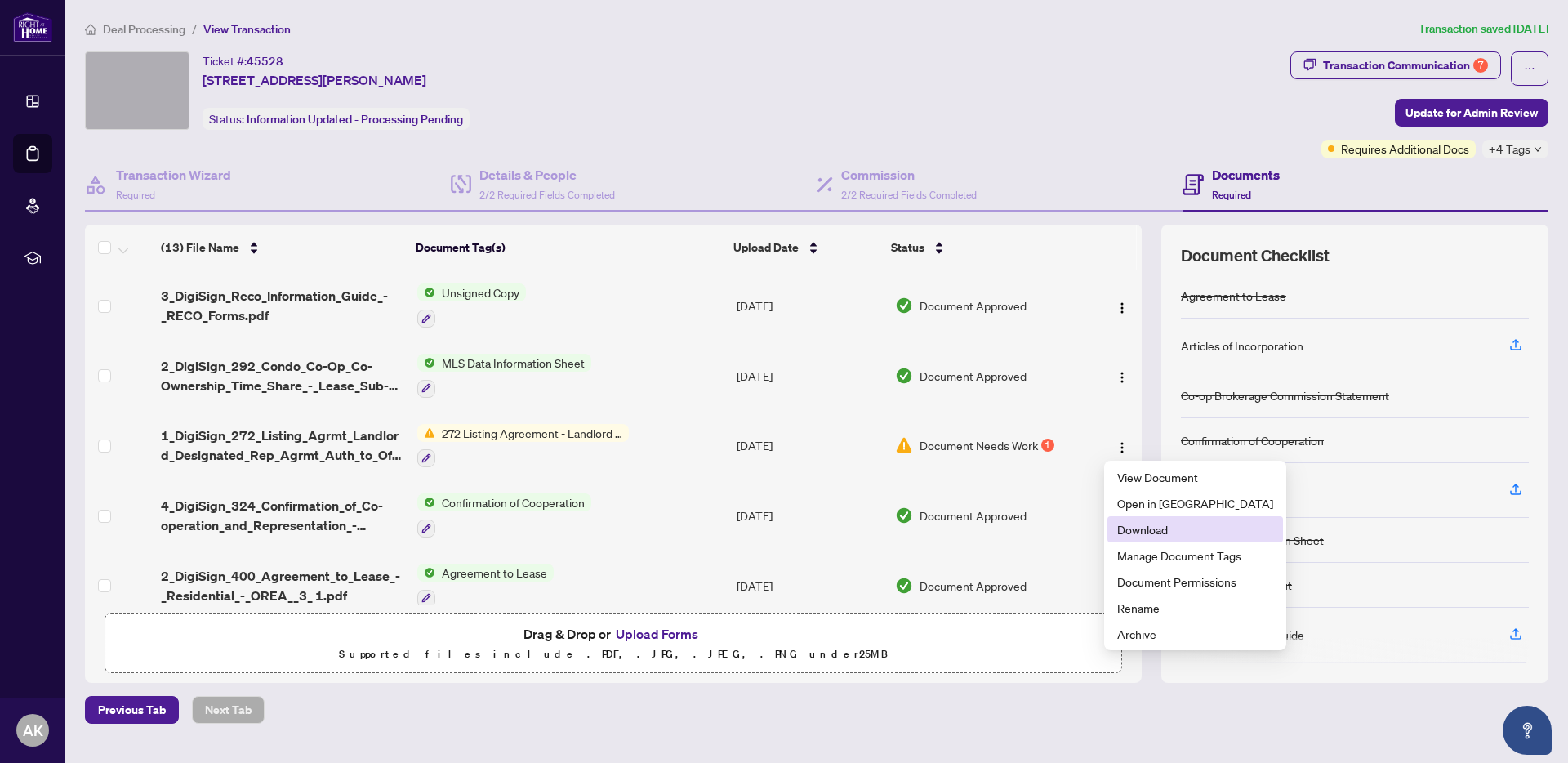
click at [1131, 530] on span "Download" at bounding box center [1195, 529] width 156 height 18
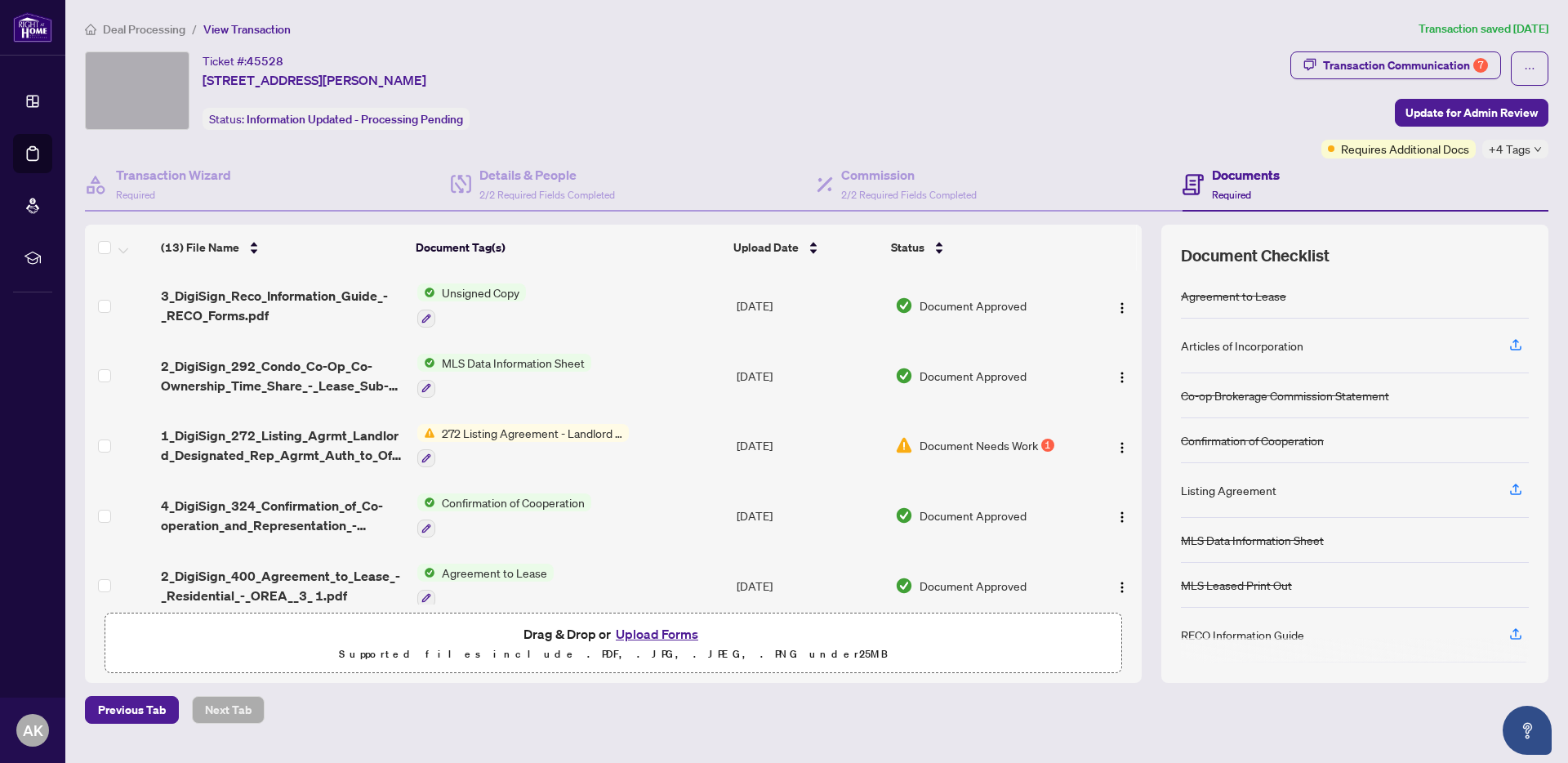
click at [549, 433] on span "272 Listing Agreement - Landlord Designated Representation Agreement Authority …" at bounding box center [532, 433] width 194 height 18
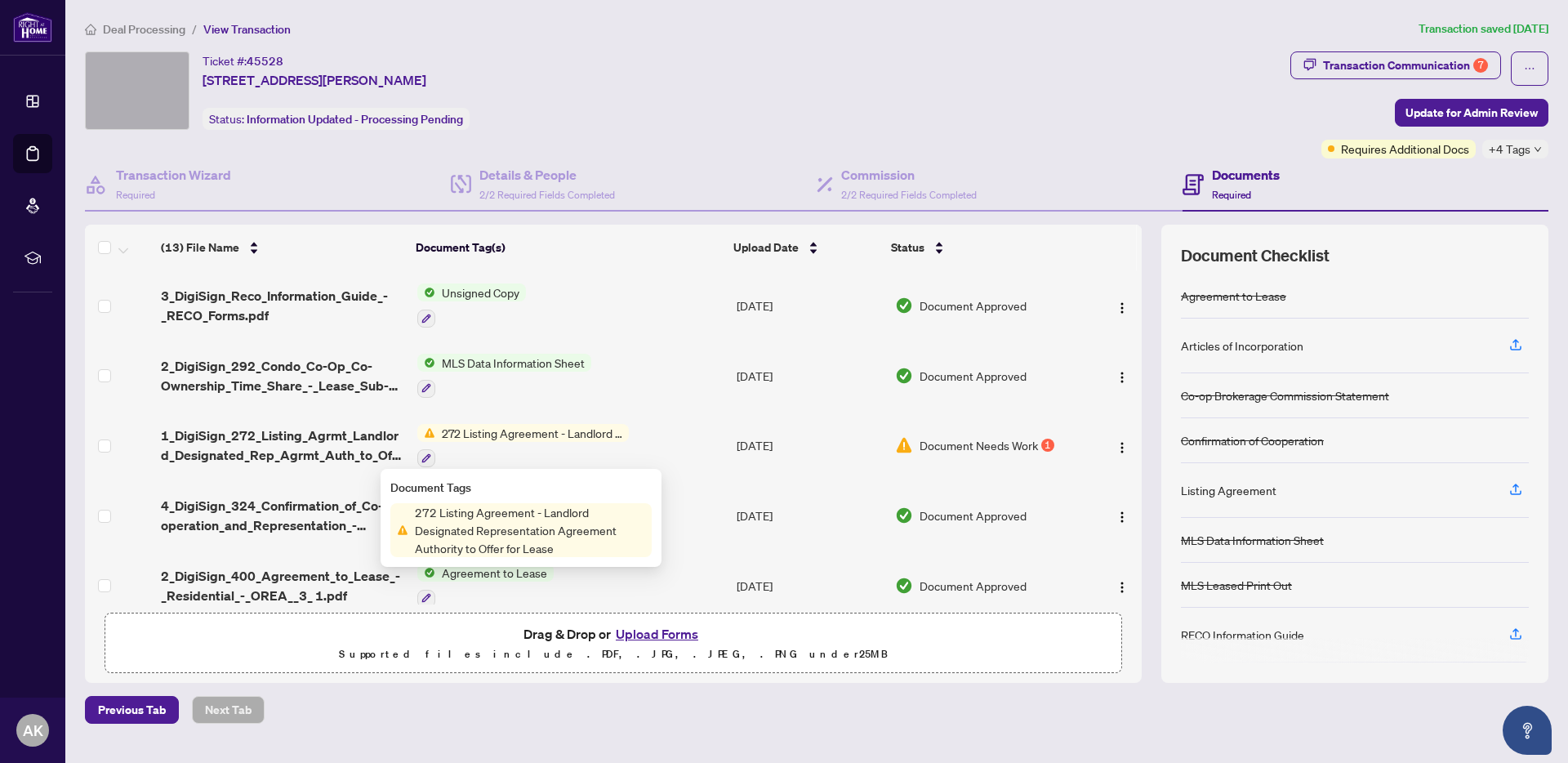
click at [526, 435] on span "272 Listing Agreement - Landlord Designated Representation Agreement Authority …" at bounding box center [532, 433] width 194 height 18
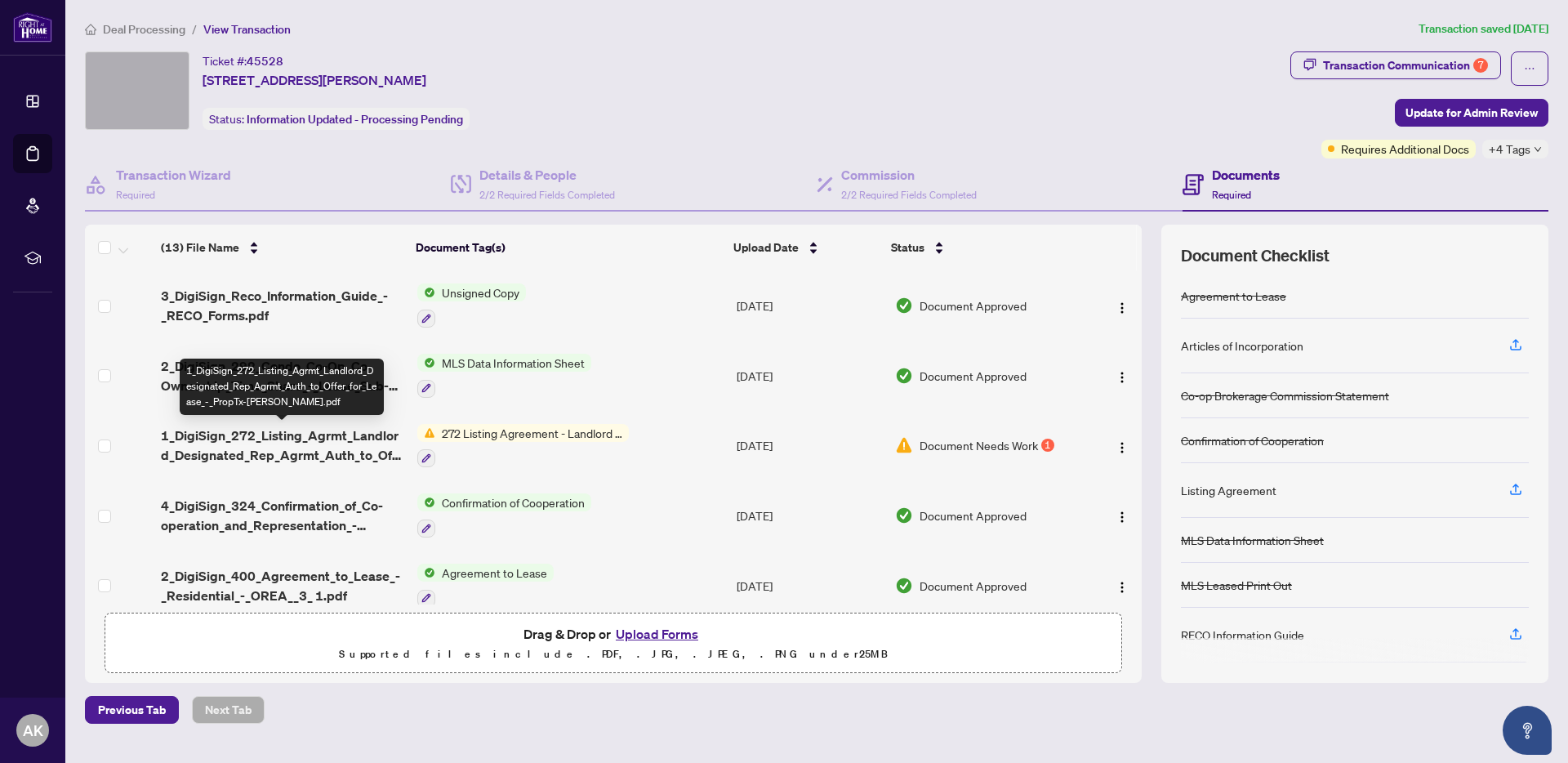
click at [310, 437] on span "1_DigiSign_272_Listing_Agrmt_Landlord_Designated_Rep_Agrmt_Auth_to_Offer_for_Le…" at bounding box center [282, 445] width 243 height 39
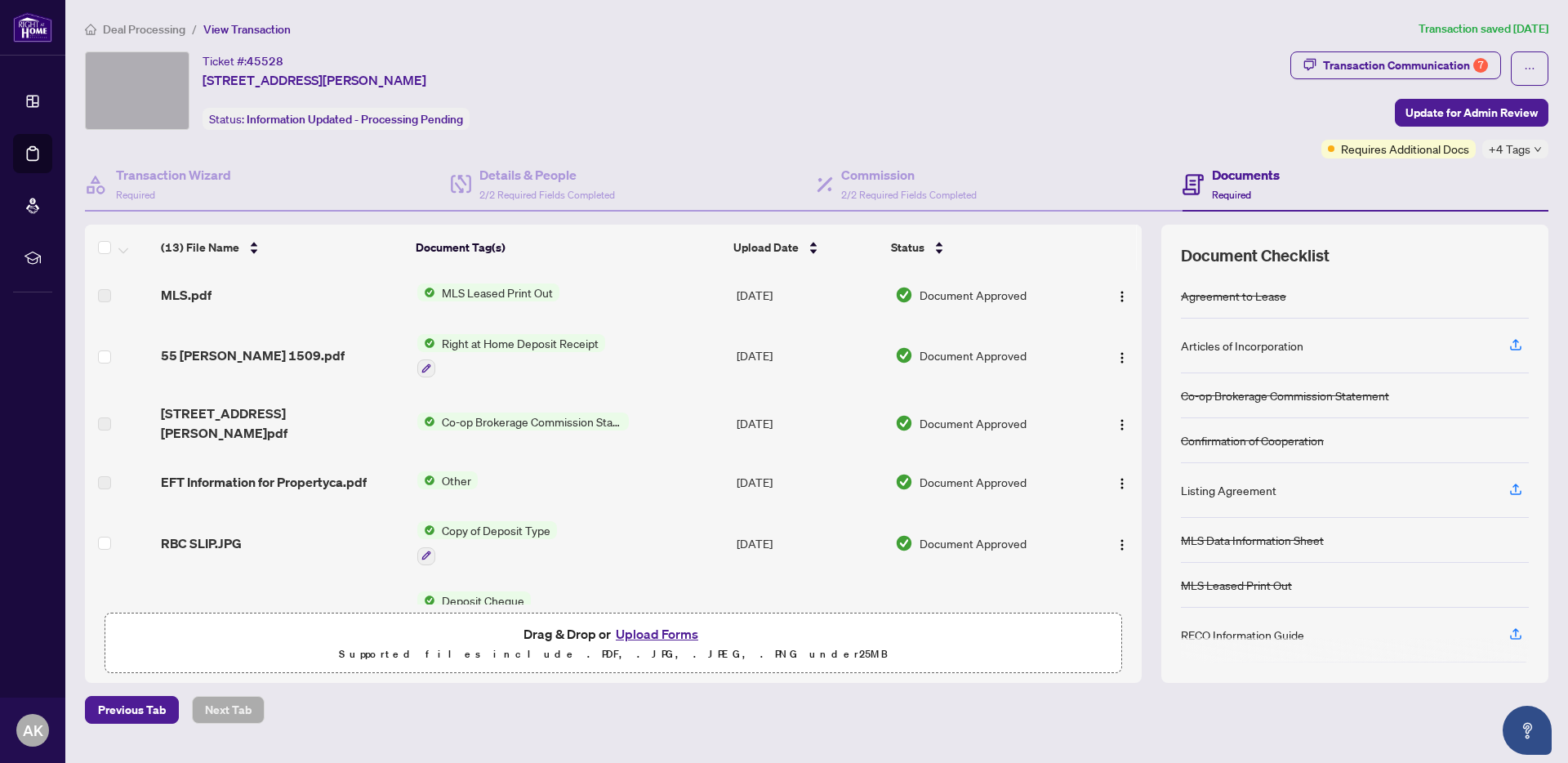
scroll to position [525, 0]
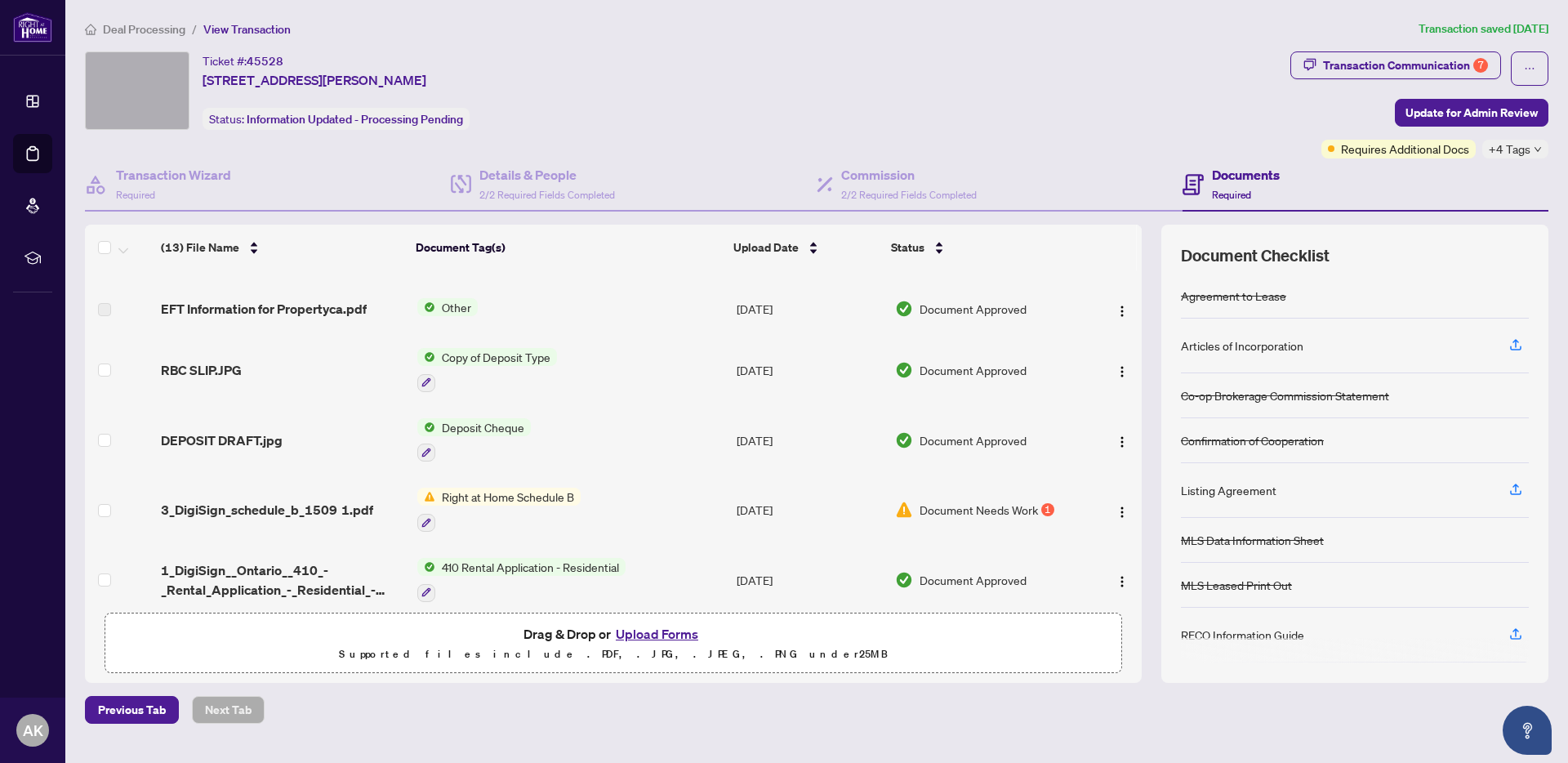
click at [491, 488] on span "Right at Home Schedule B" at bounding box center [507, 497] width 145 height 18
click at [299, 500] on span "3_DigiSign_schedule_b_1509 1.pdf" at bounding box center [267, 510] width 212 height 20
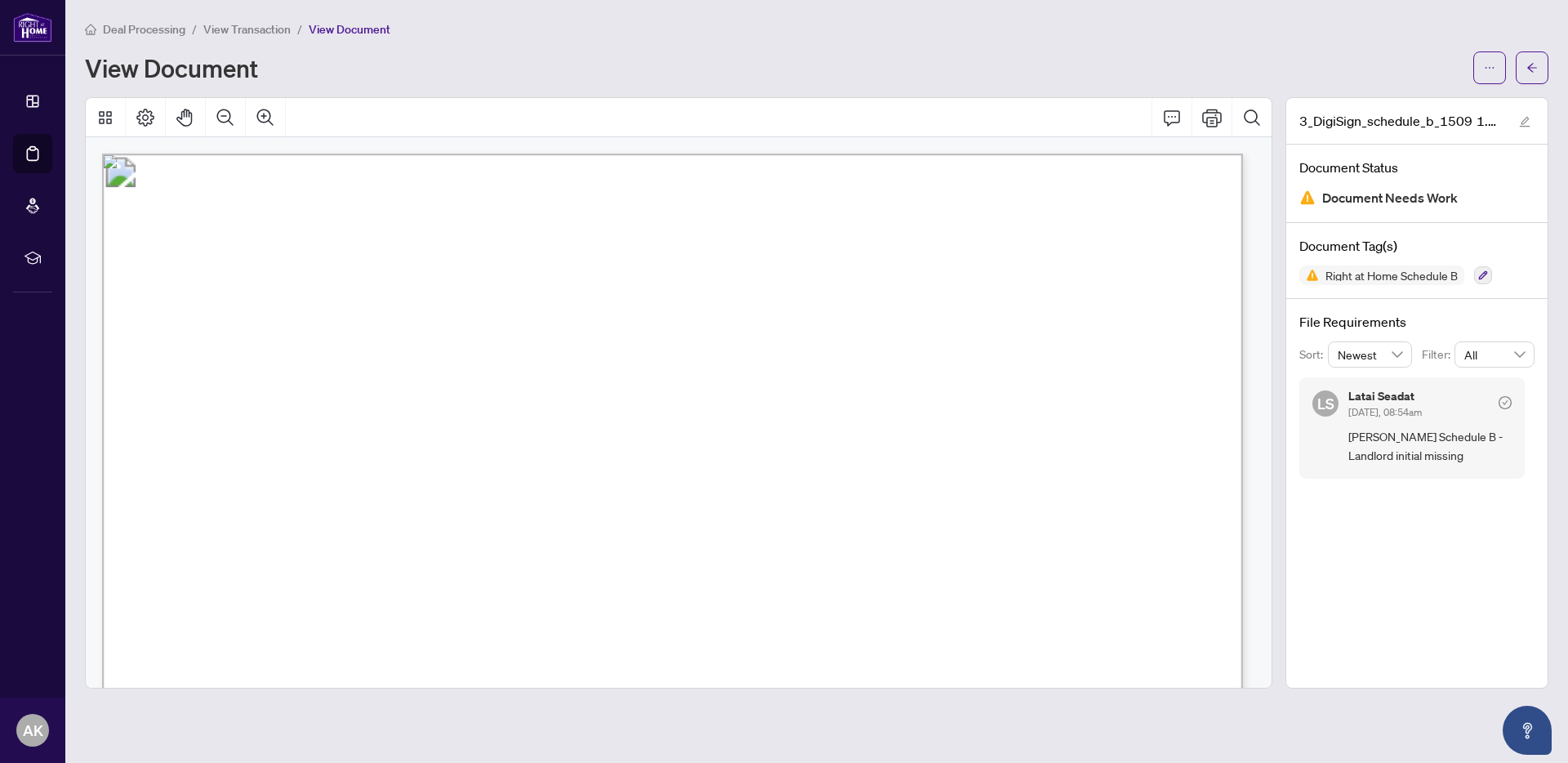
click at [264, 30] on span "View Transaction" at bounding box center [246, 29] width 87 height 15
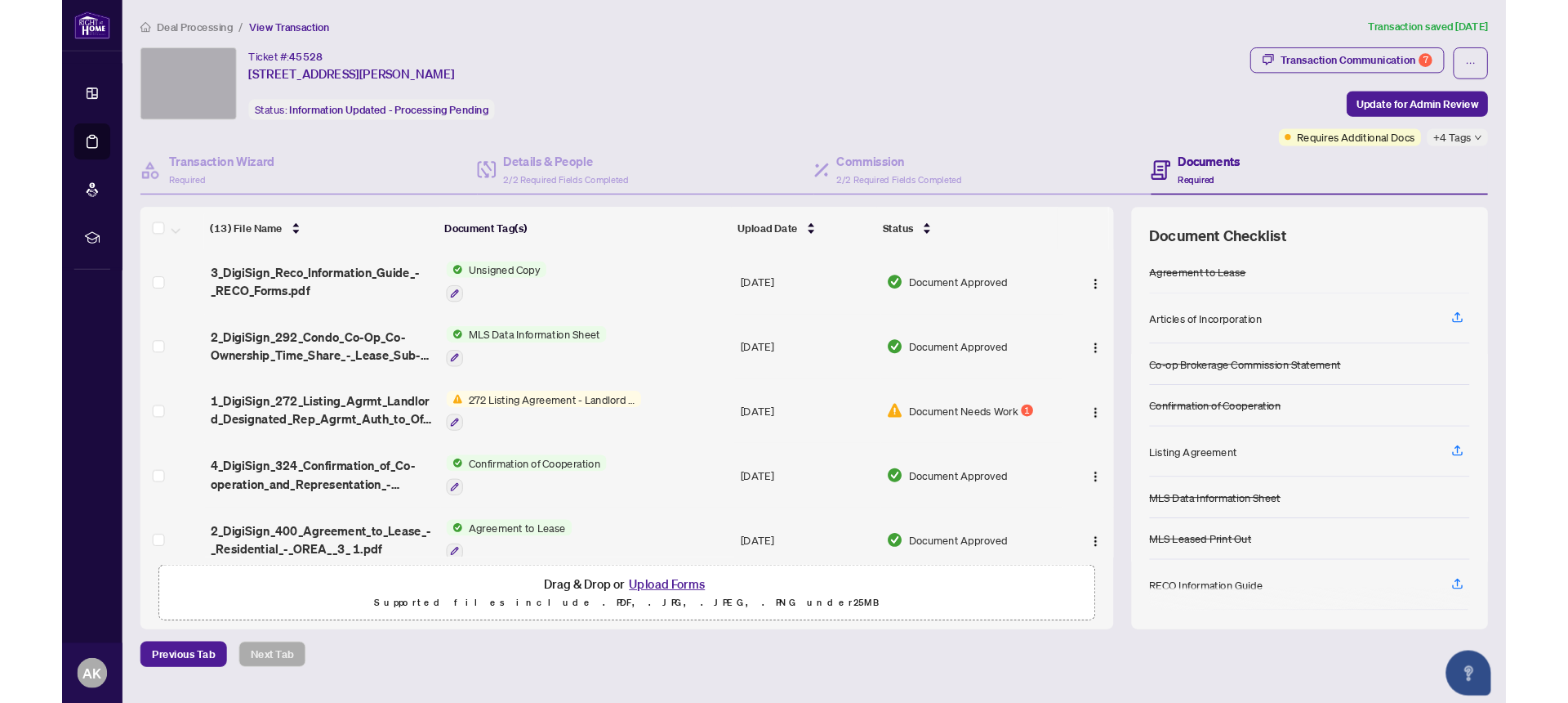
scroll to position [525, 0]
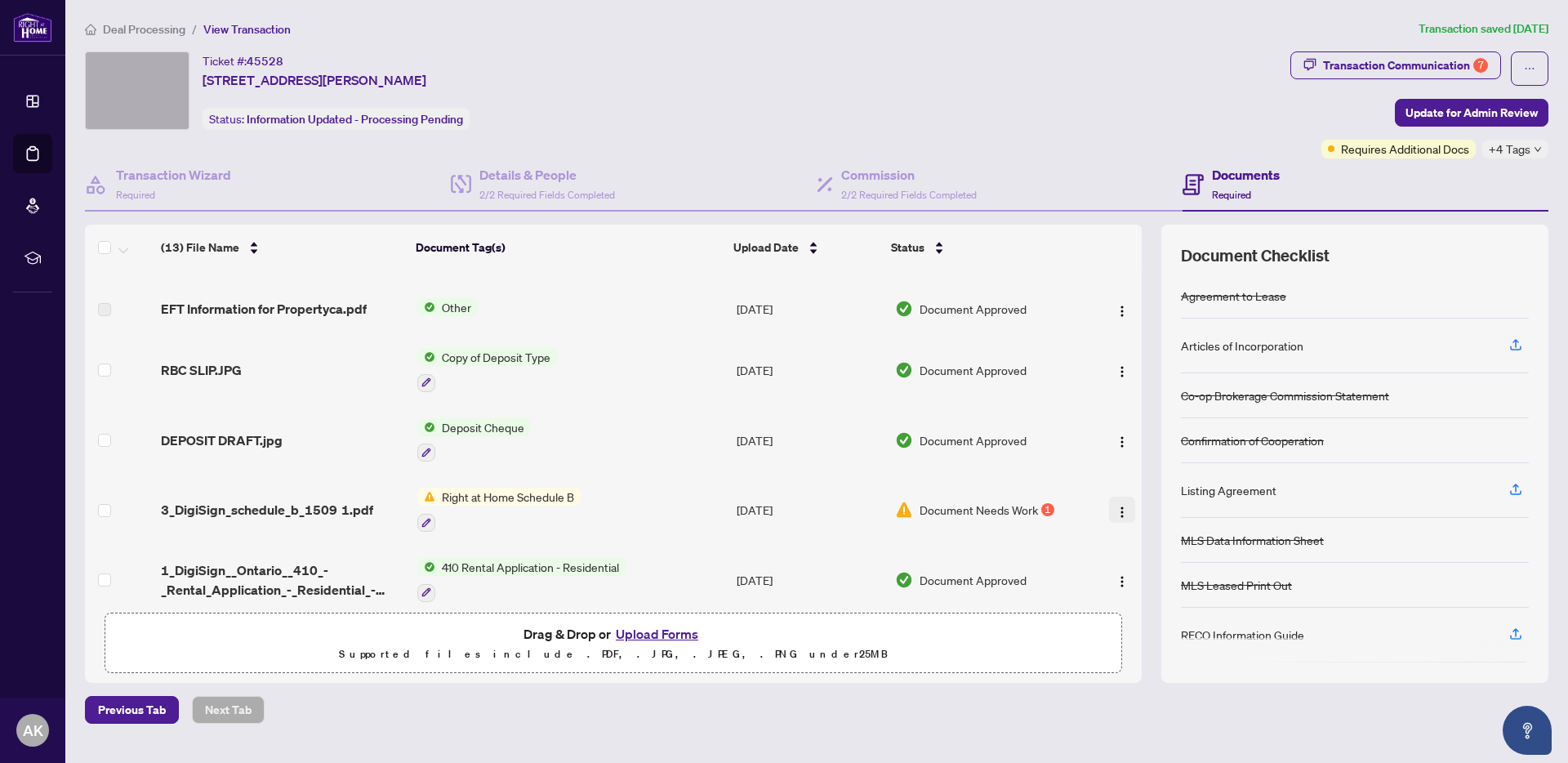
click at [1121, 506] on img "button" at bounding box center [1121, 512] width 13 height 13
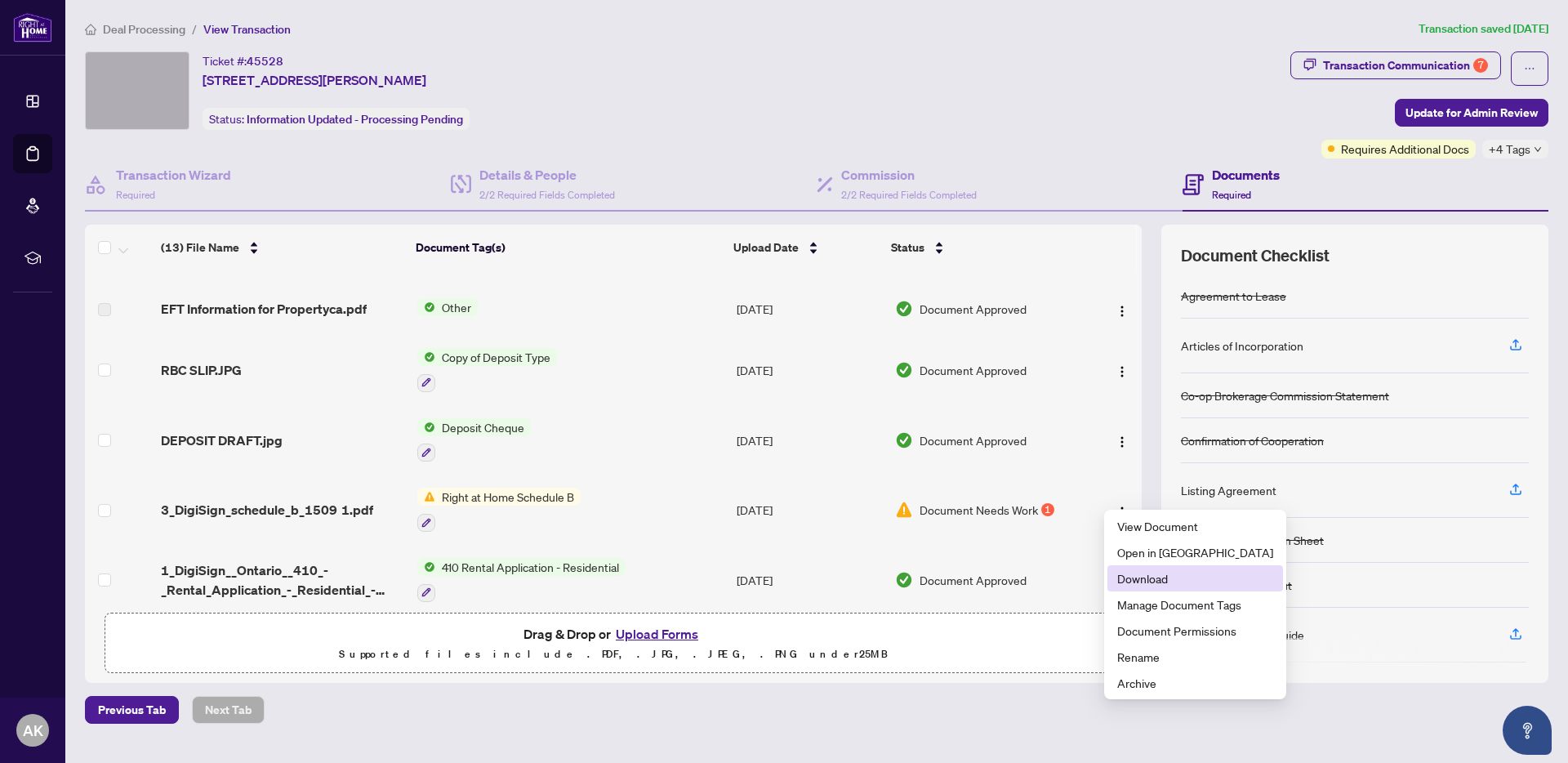
click at [1151, 578] on span "Download" at bounding box center [1195, 578] width 156 height 18
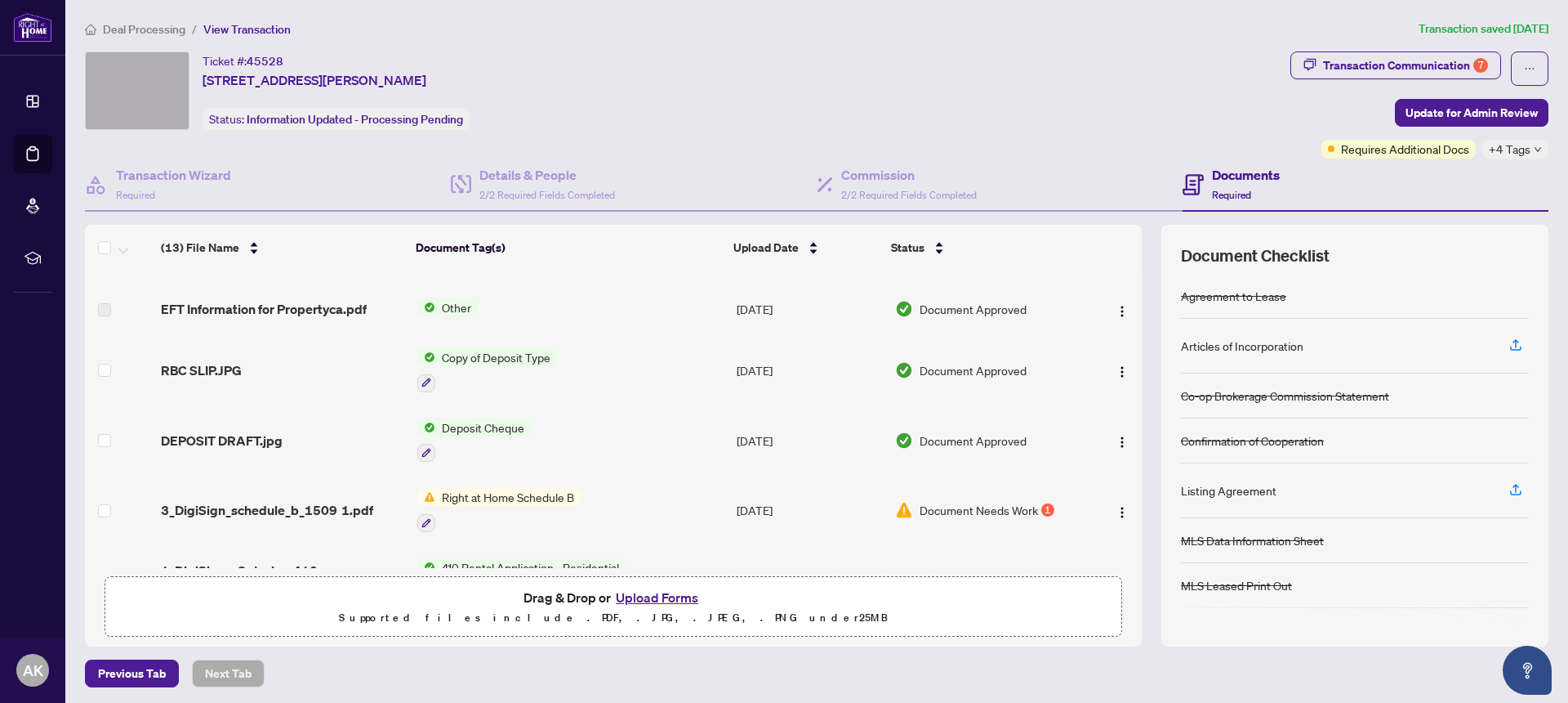
scroll to position [521, 0]
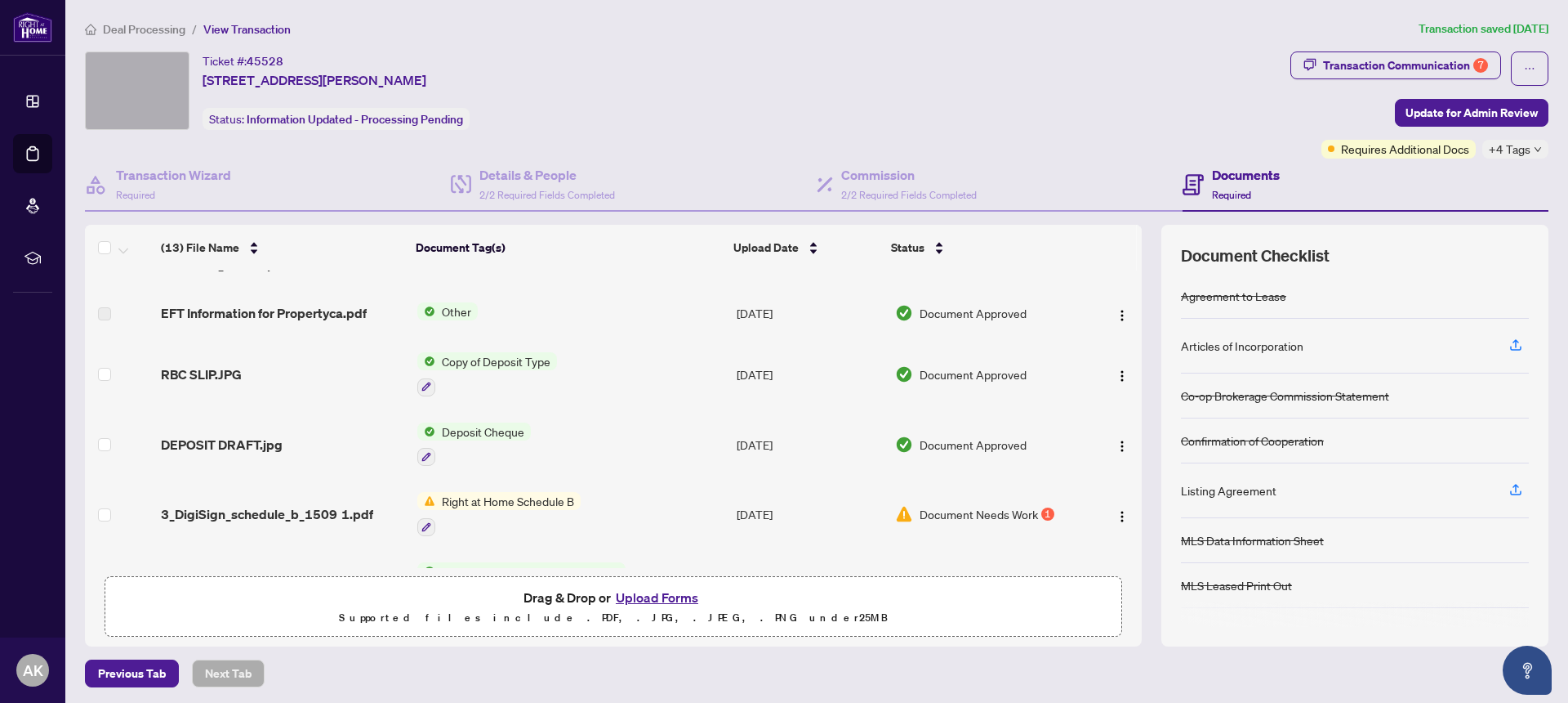
click at [655, 588] on button "Upload Forms" at bounding box center [657, 597] width 92 height 21
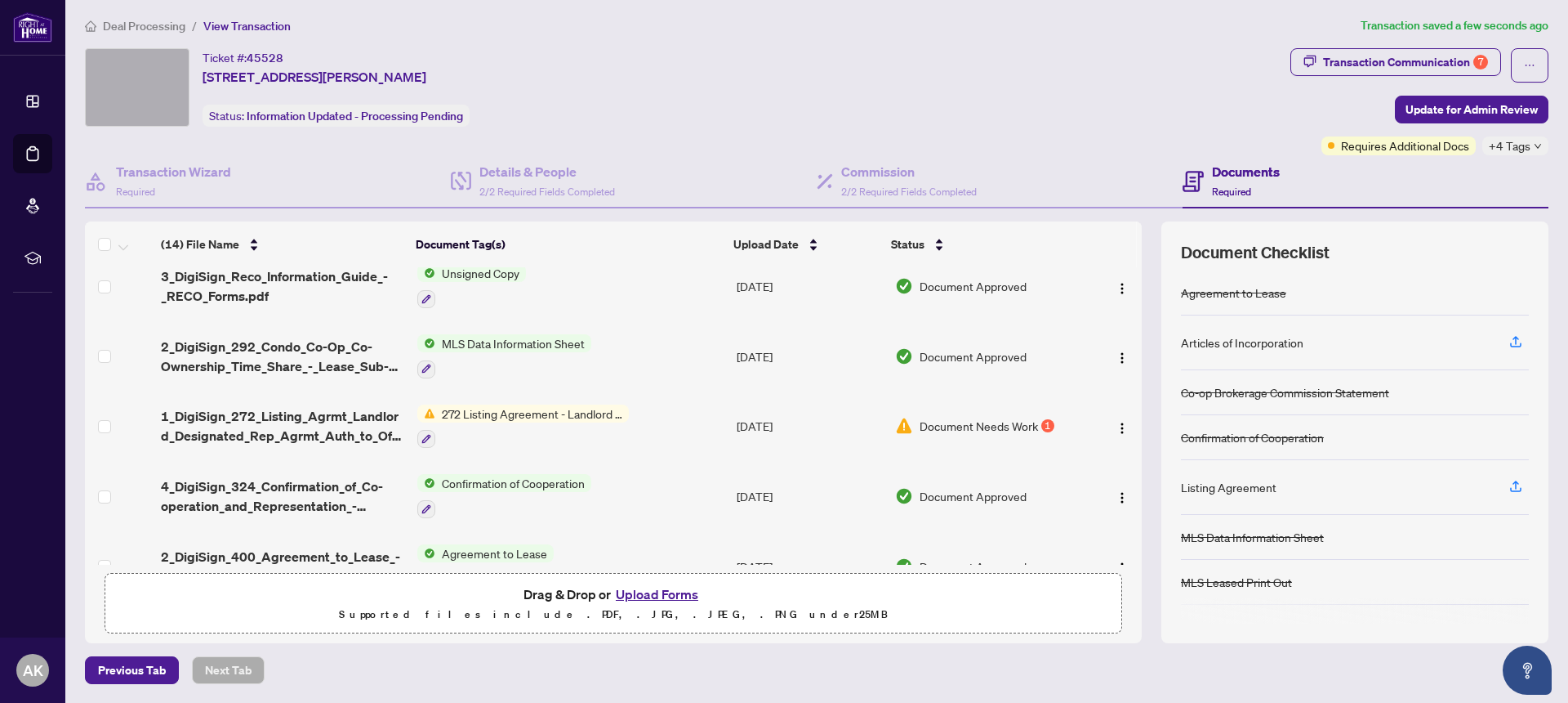
scroll to position [0, 0]
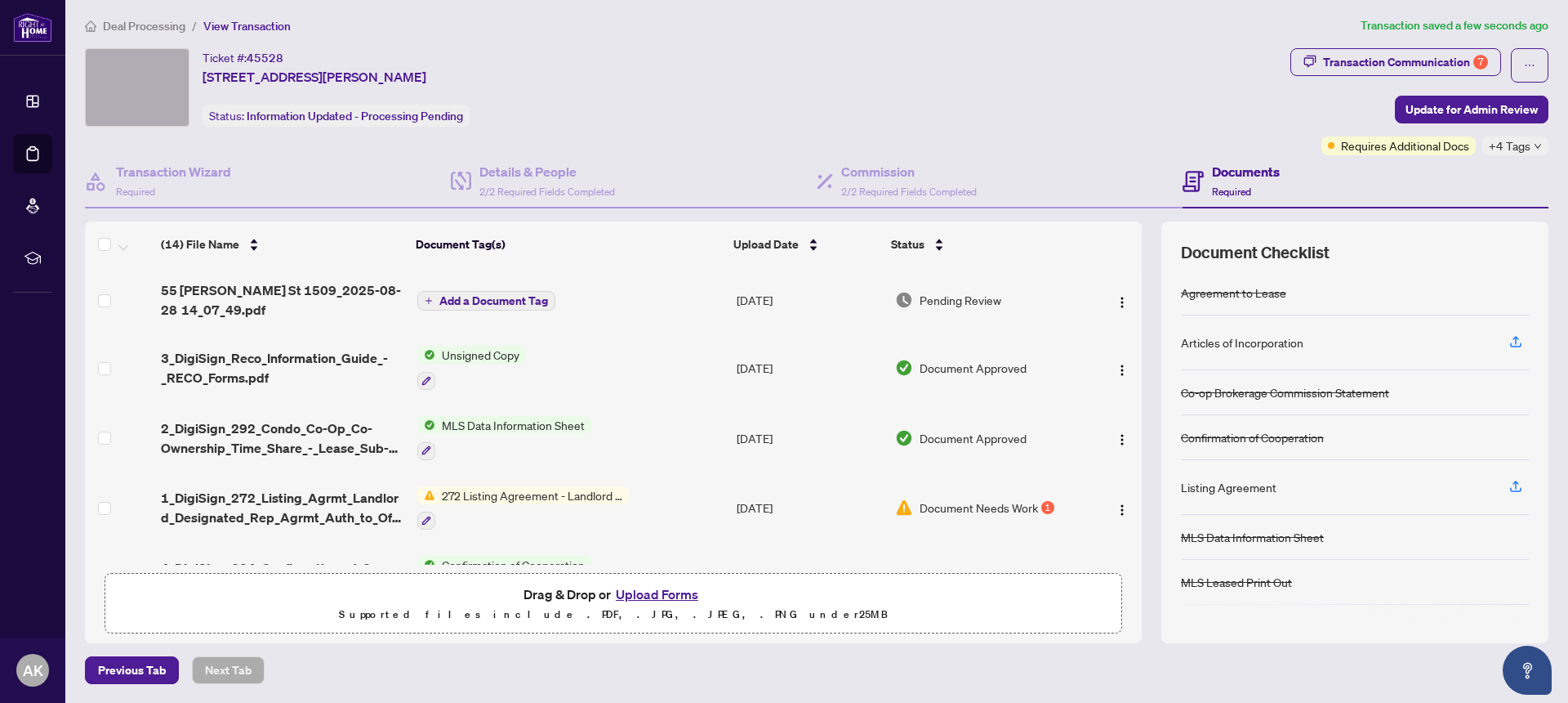
click at [478, 297] on span "Add a Document Tag" at bounding box center [494, 300] width 109 height 11
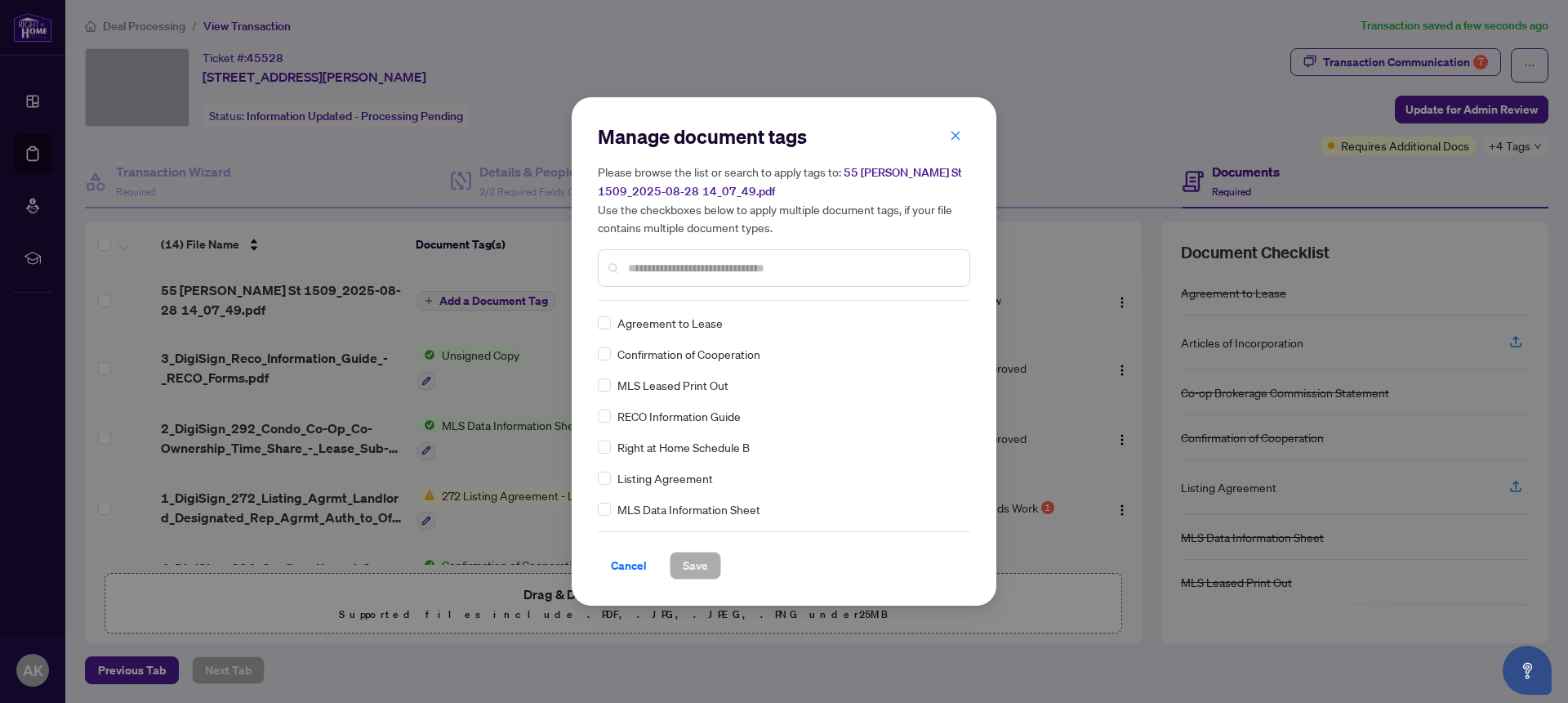
click at [669, 261] on input "text" at bounding box center [791, 268] width 328 height 18
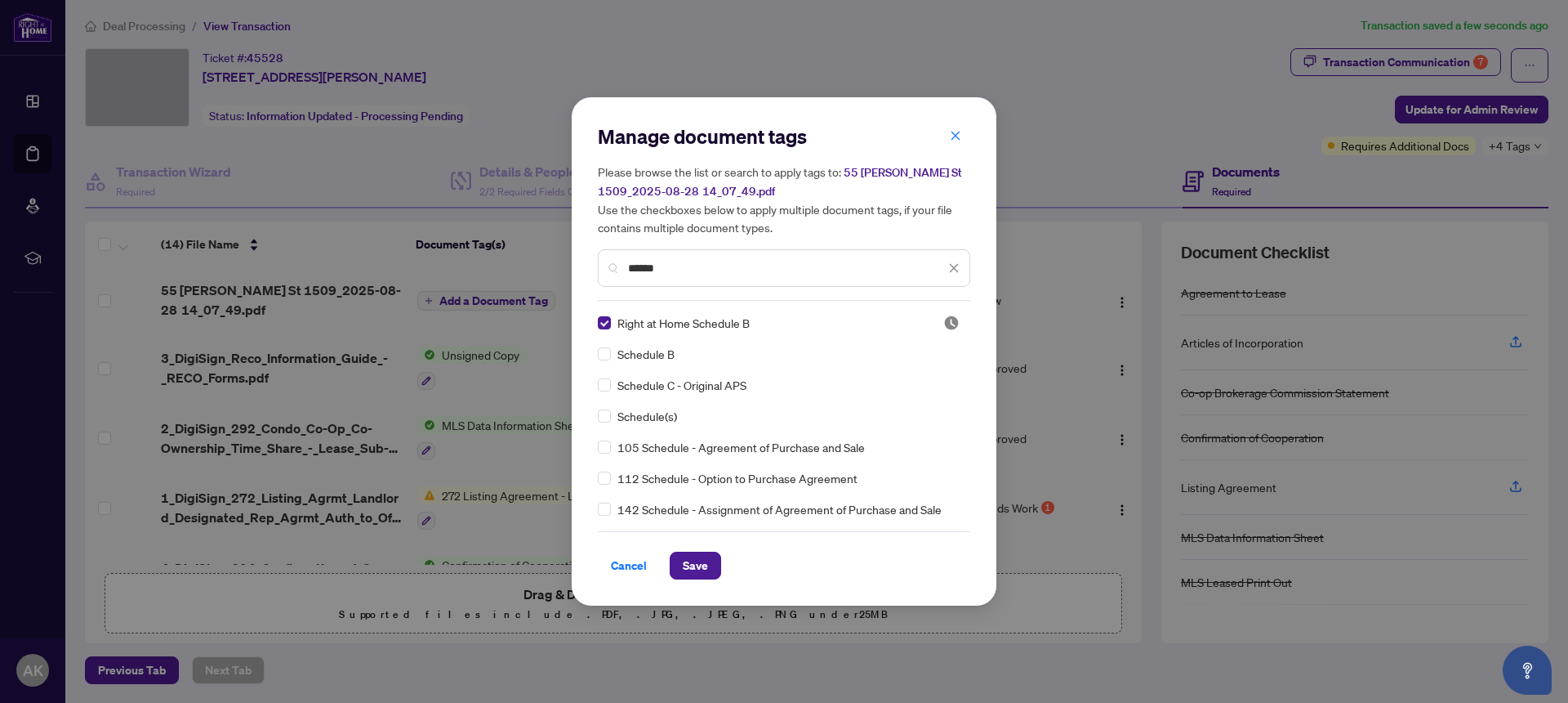
click at [714, 267] on input "******" at bounding box center [785, 268] width 317 height 18
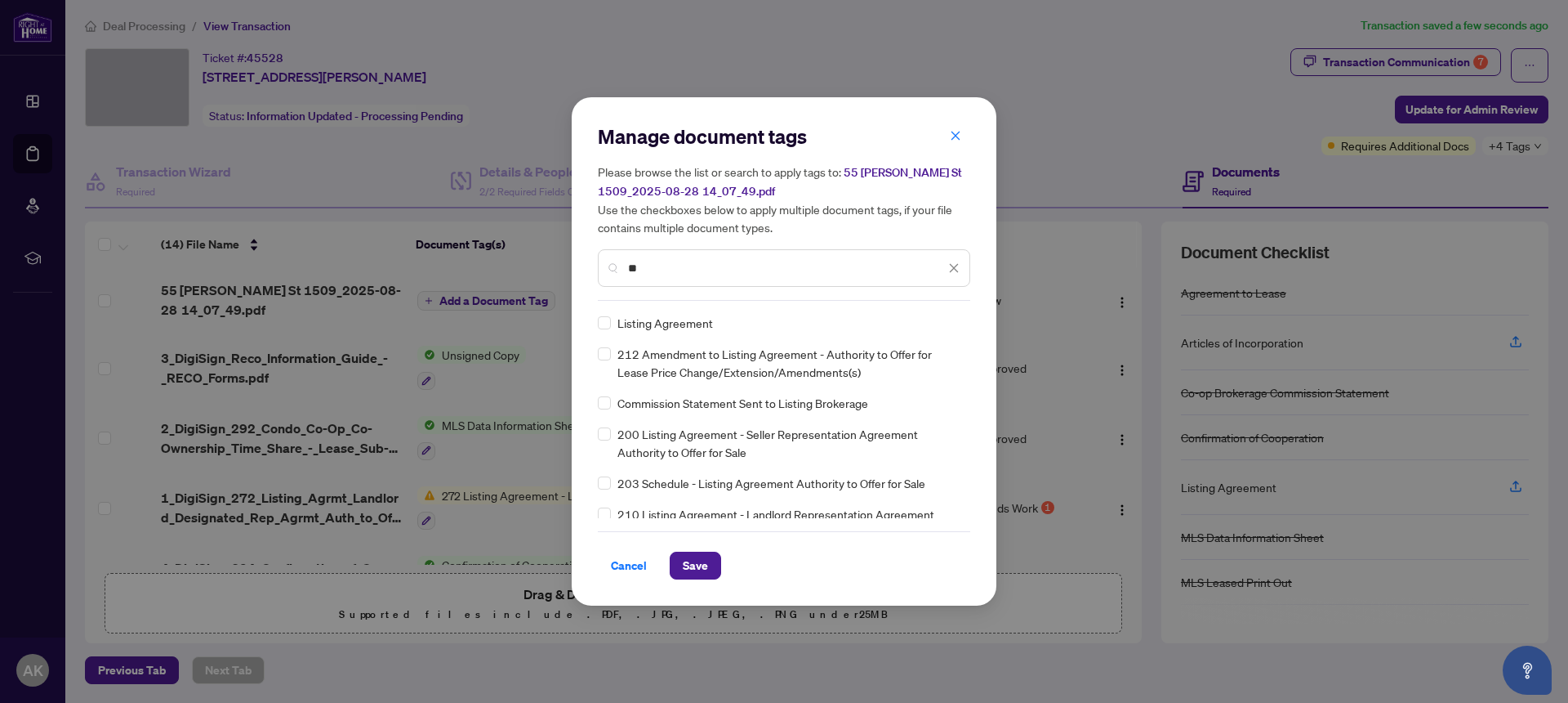
type input "*"
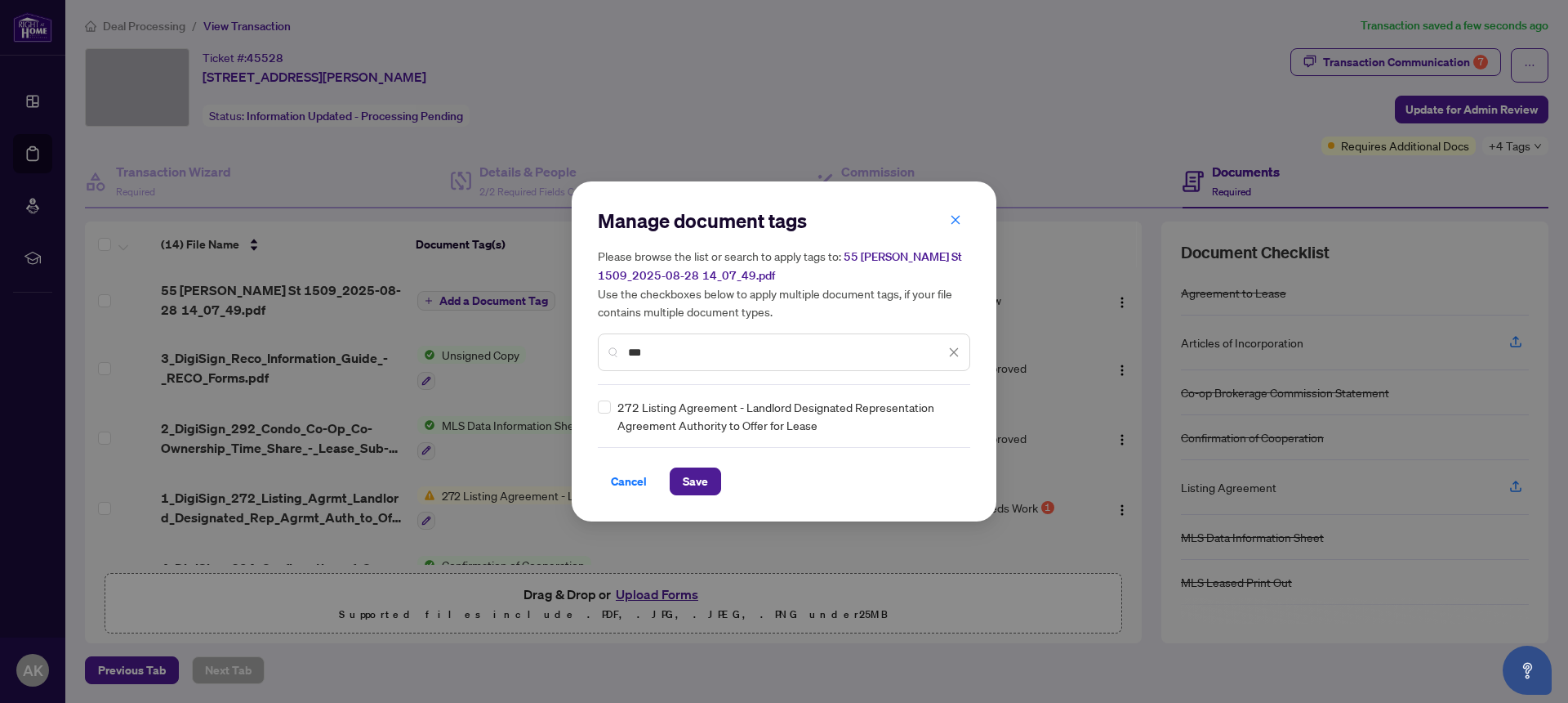
type input "***"
click at [702, 489] on span "Save" at bounding box center [695, 481] width 25 height 26
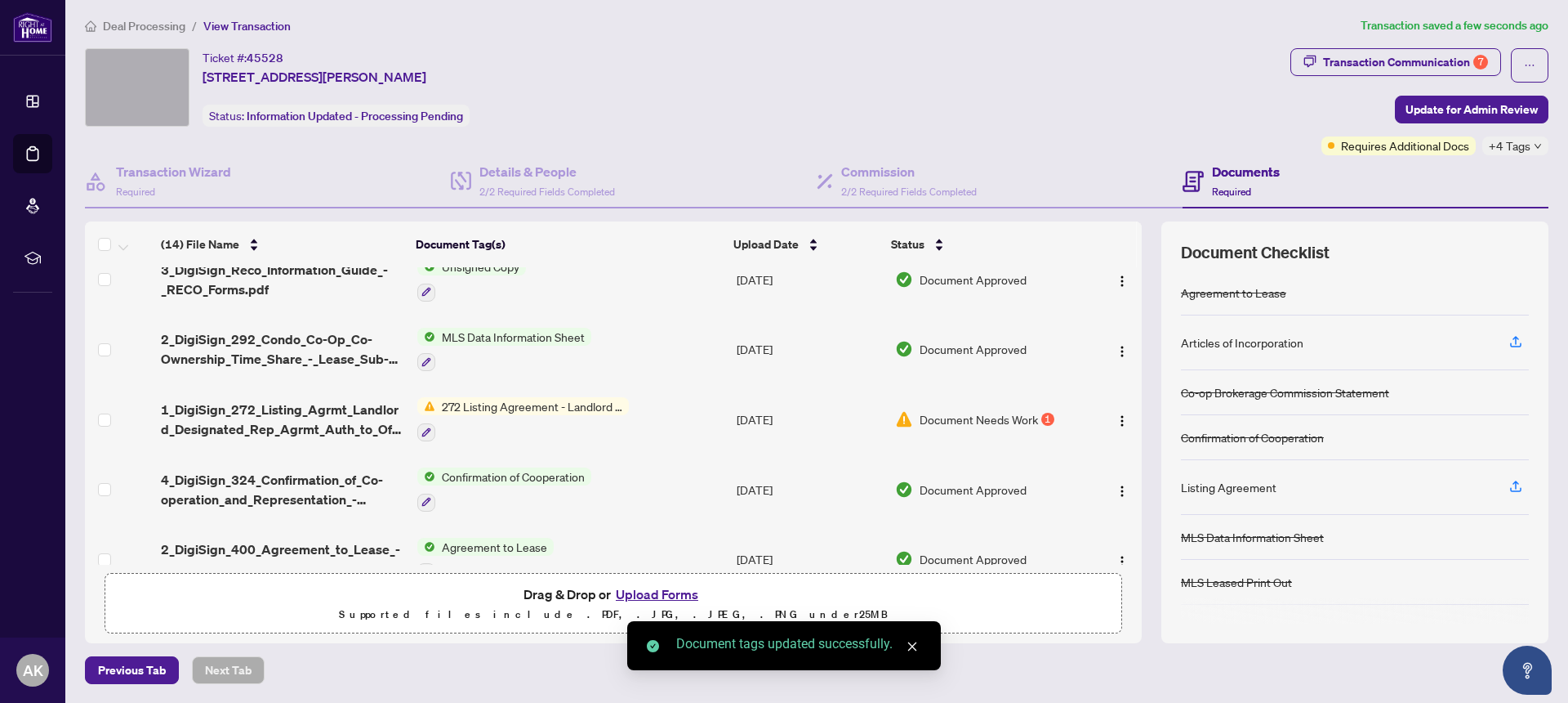
scroll to position [104, 0]
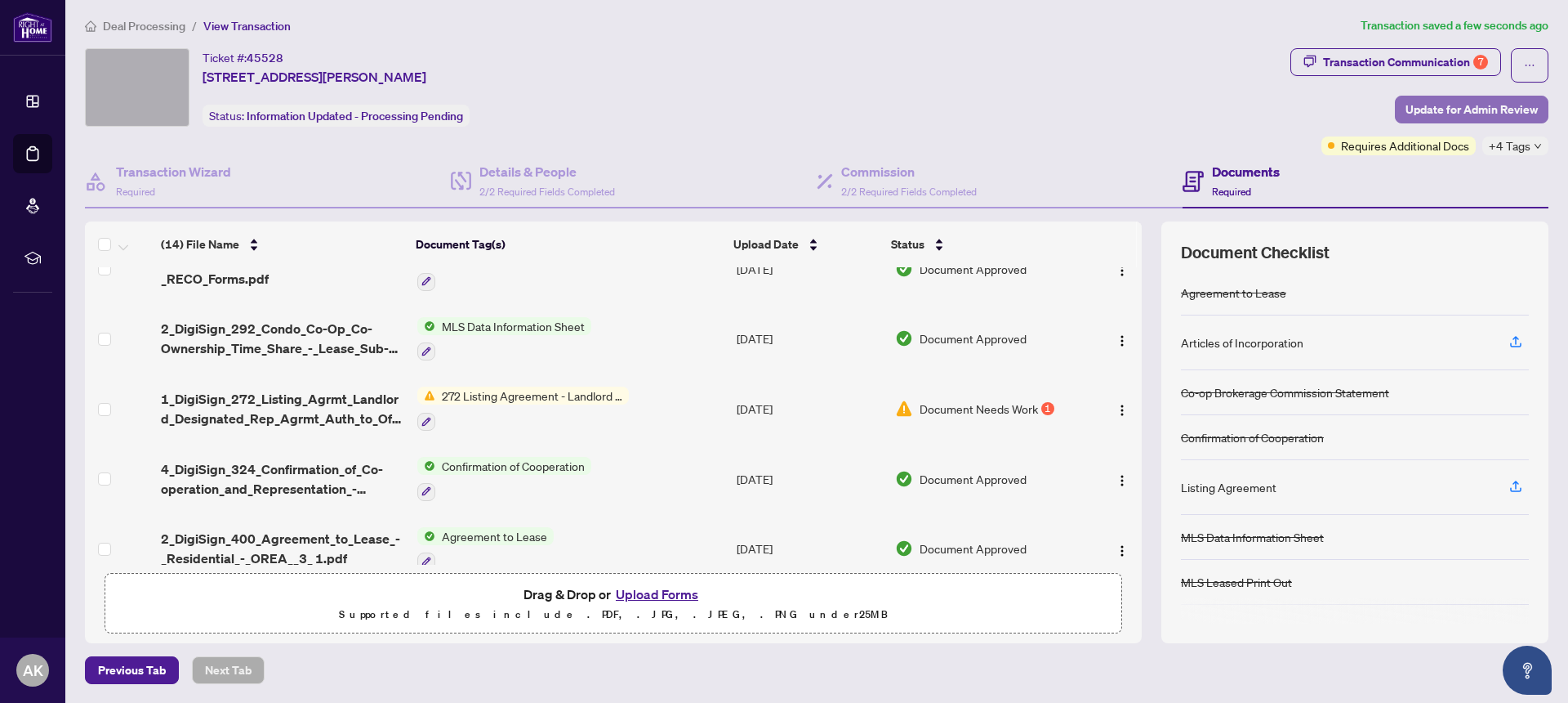
click at [1217, 102] on span "Update for Admin Review" at bounding box center [1471, 109] width 132 height 26
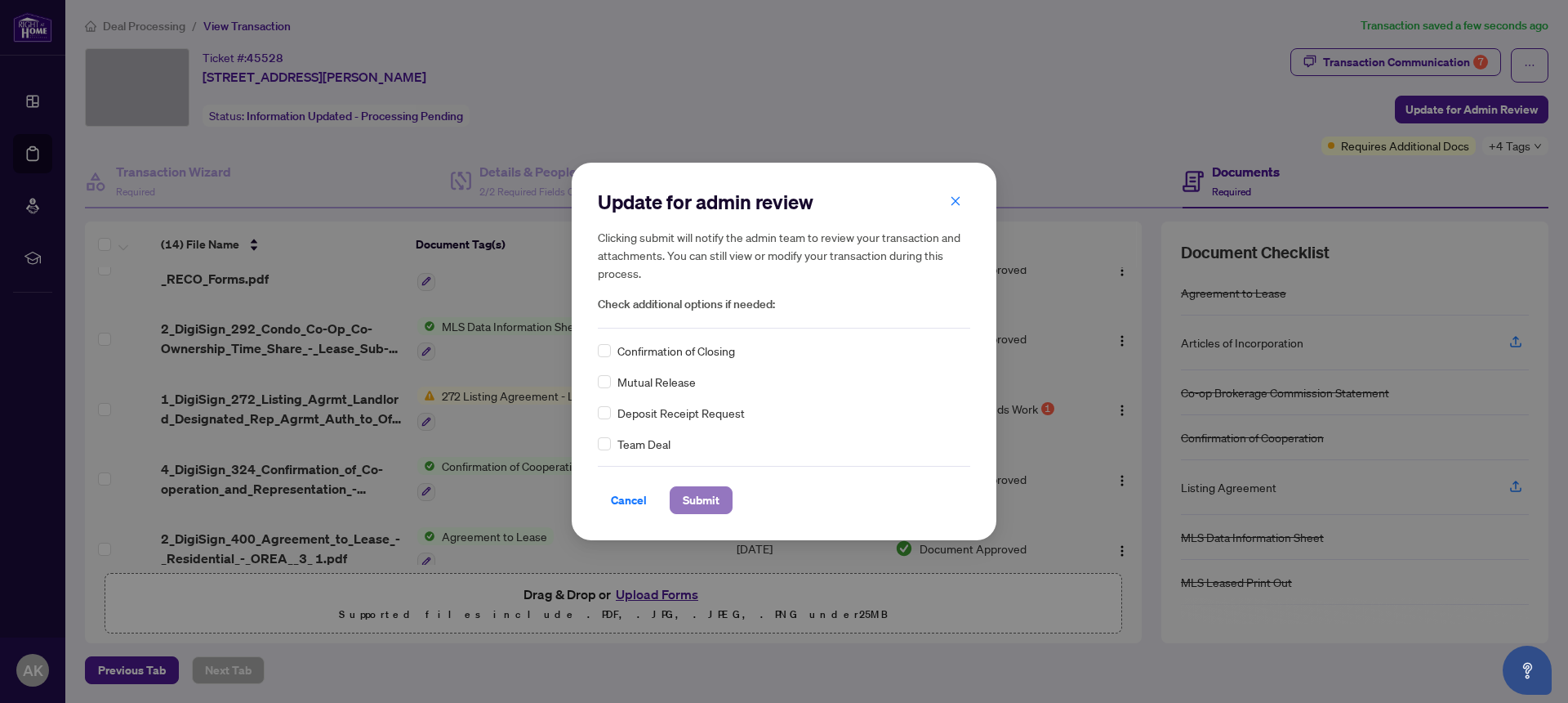
click at [709, 498] on span "Submit" at bounding box center [701, 500] width 37 height 26
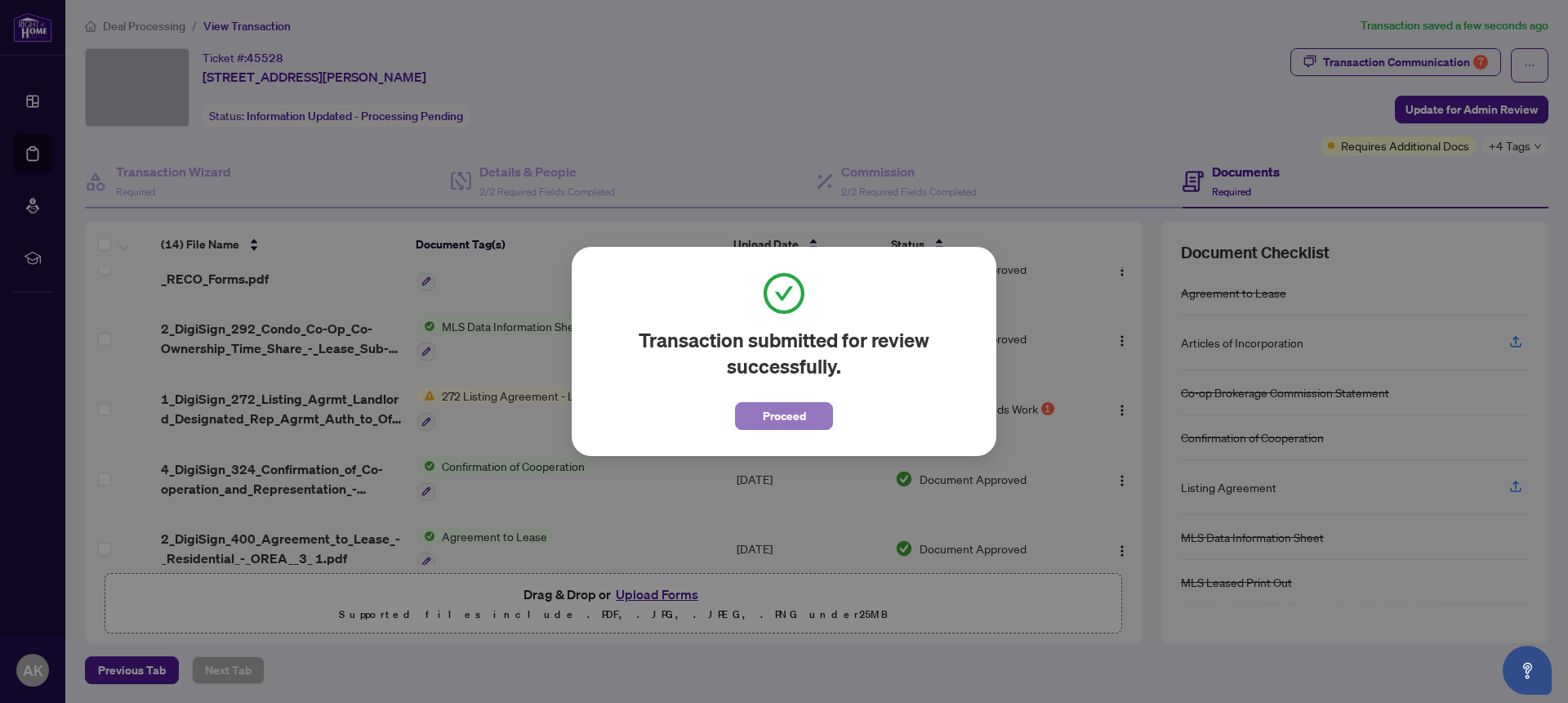
click at [791, 420] on span "Proceed" at bounding box center [784, 416] width 43 height 26
